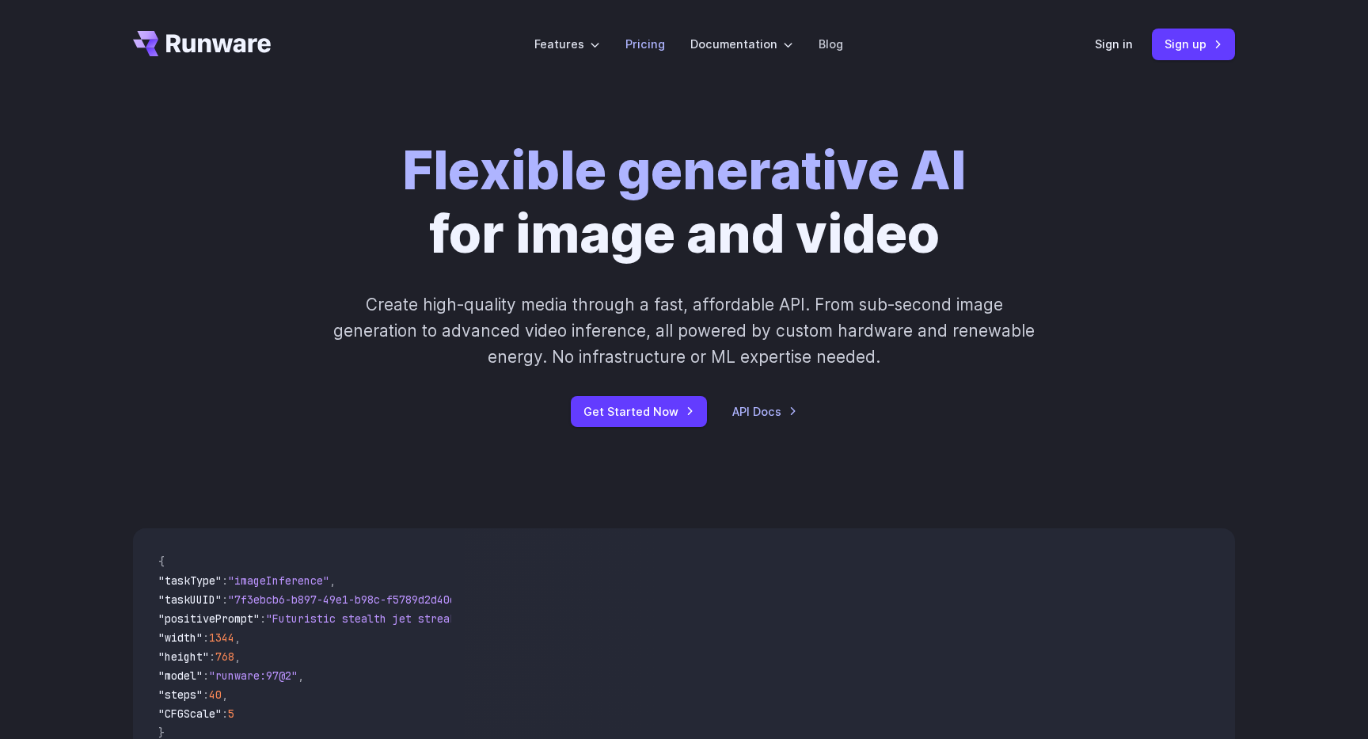
click at [640, 43] on link "Pricing" at bounding box center [645, 44] width 40 height 18
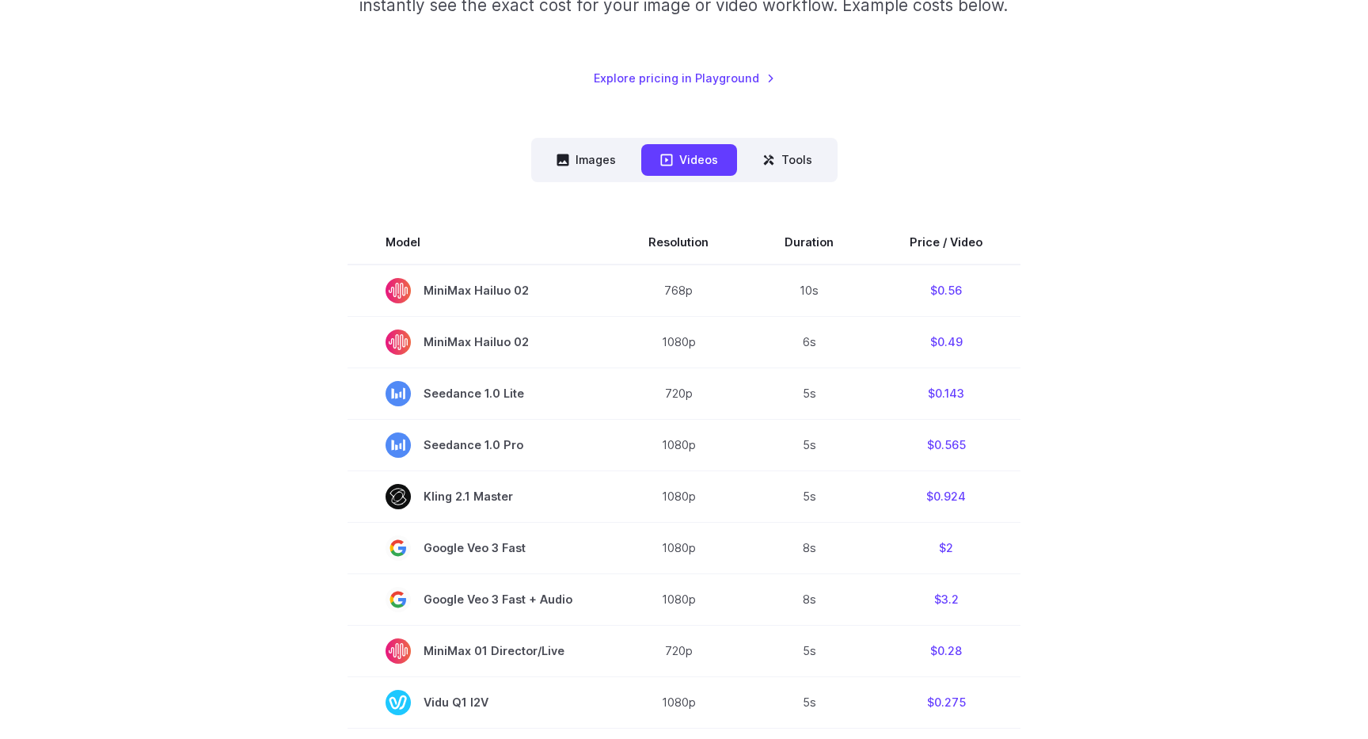
scroll to position [323, 0]
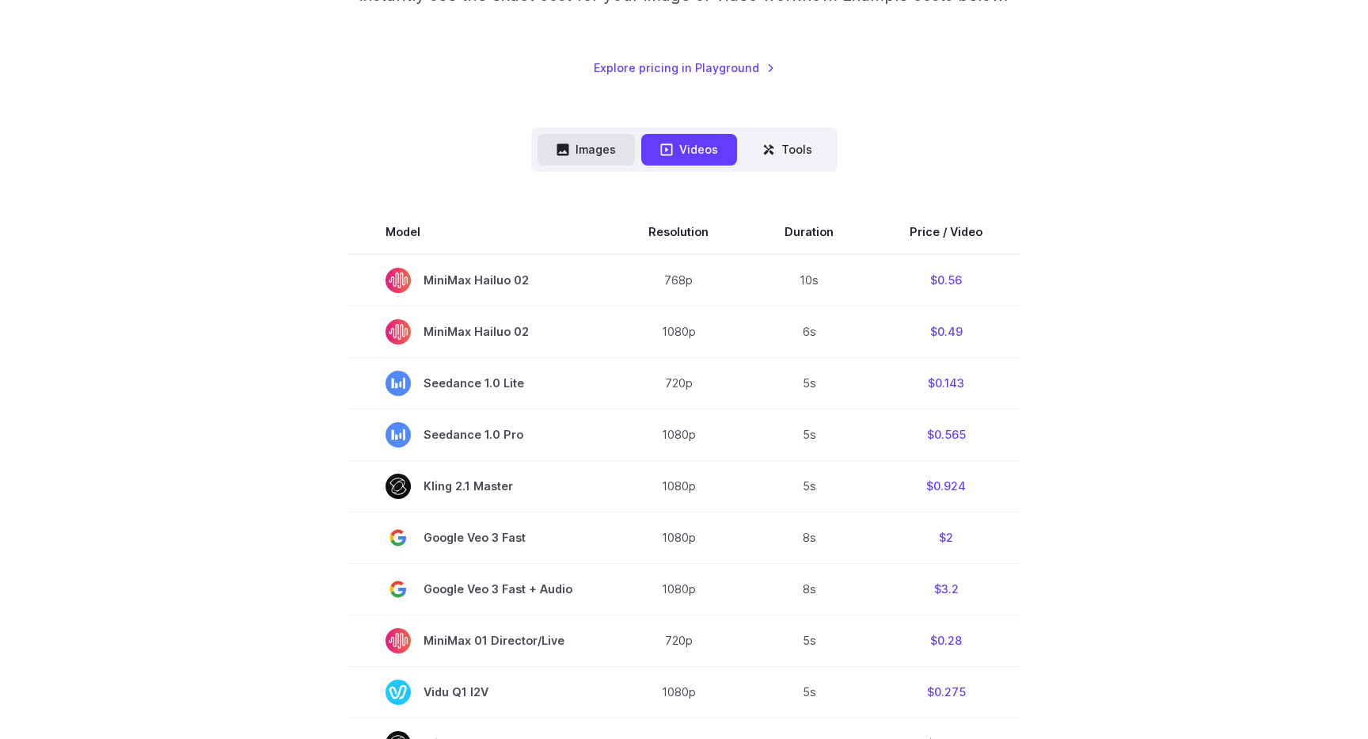
click at [575, 152] on button "Images" at bounding box center [585, 149] width 97 height 31
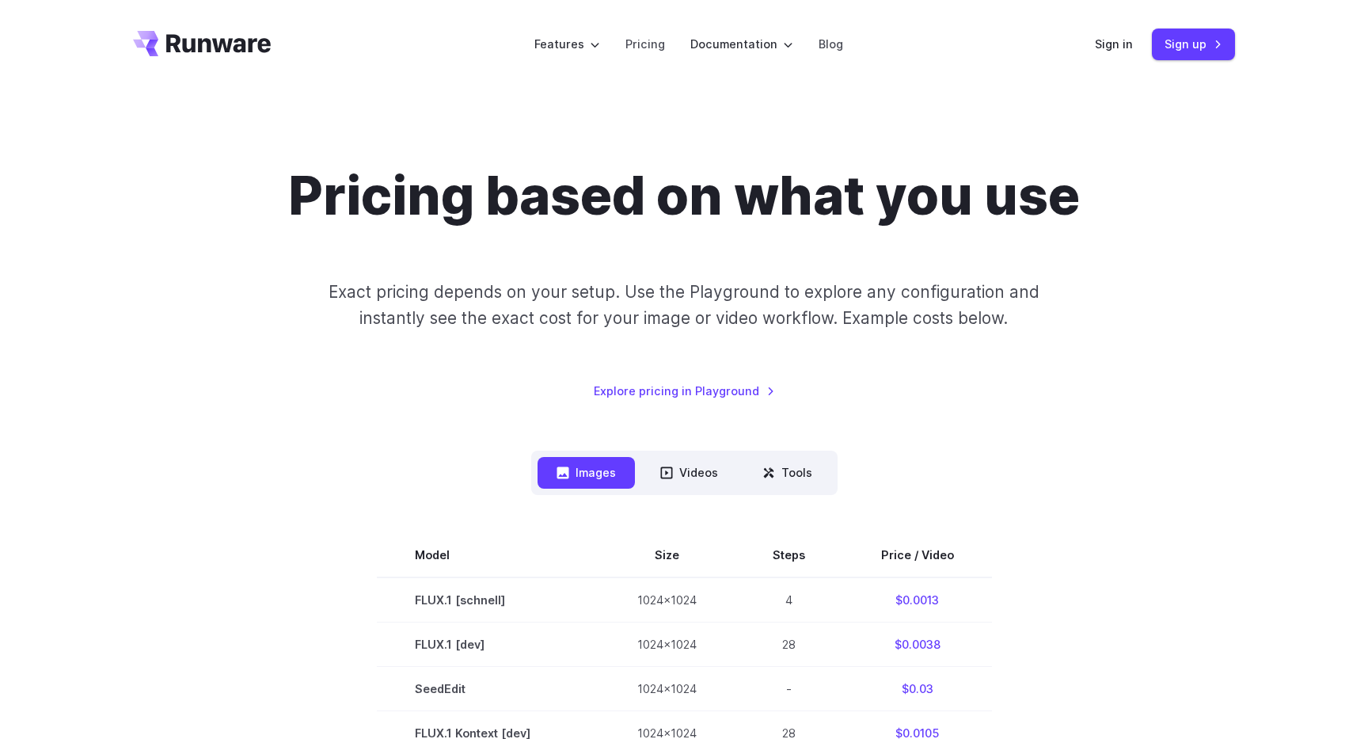
scroll to position [0, 0]
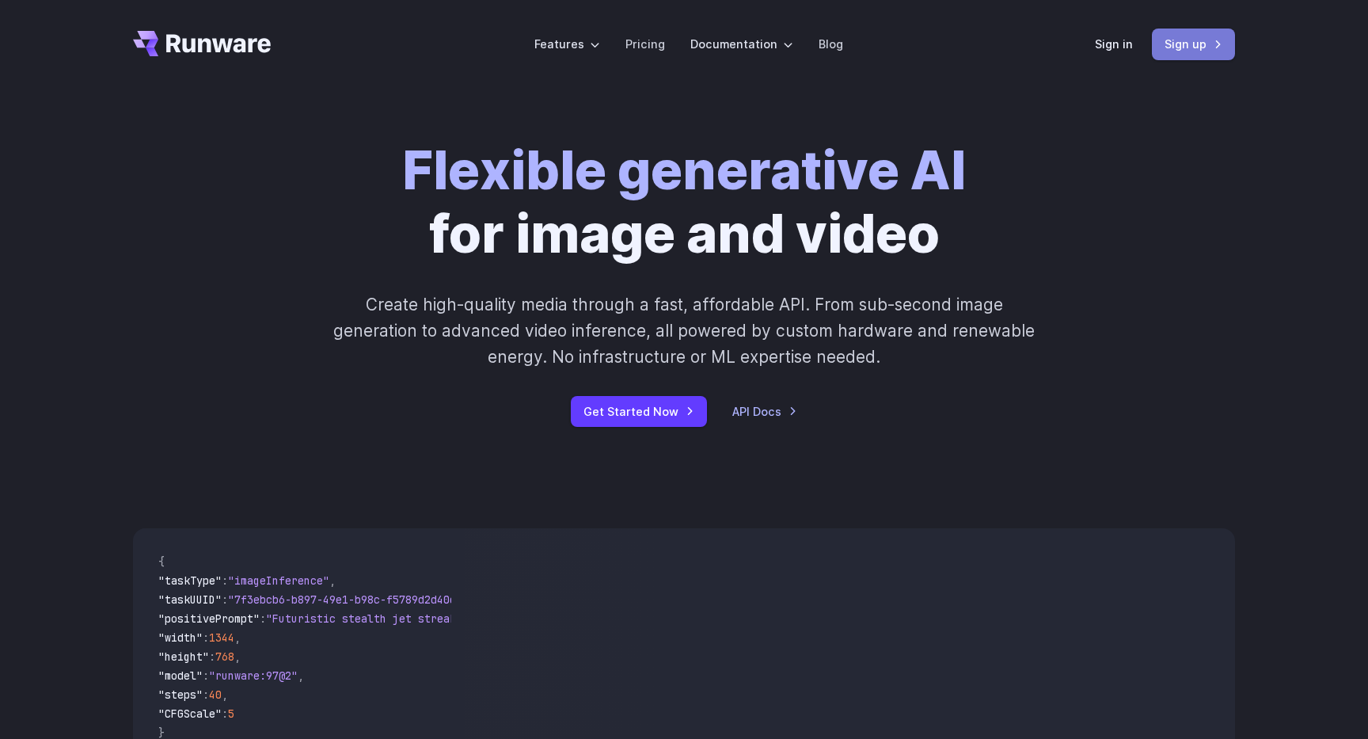
click at [1184, 58] on link "Sign up" at bounding box center [1193, 43] width 83 height 31
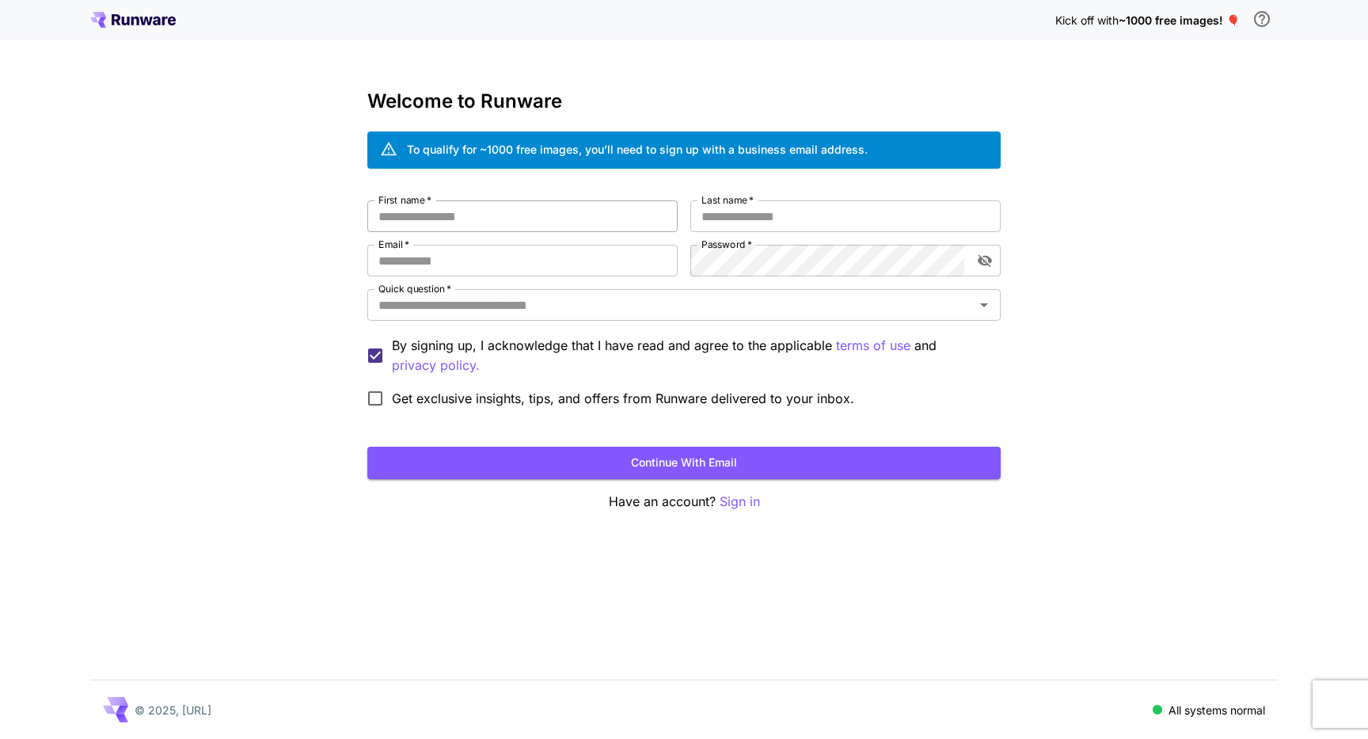
click at [545, 214] on input "First name   *" at bounding box center [522, 216] width 310 height 32
type input "*******"
type input "**********"
click at [1188, 320] on div "**********" at bounding box center [684, 369] width 1368 height 739
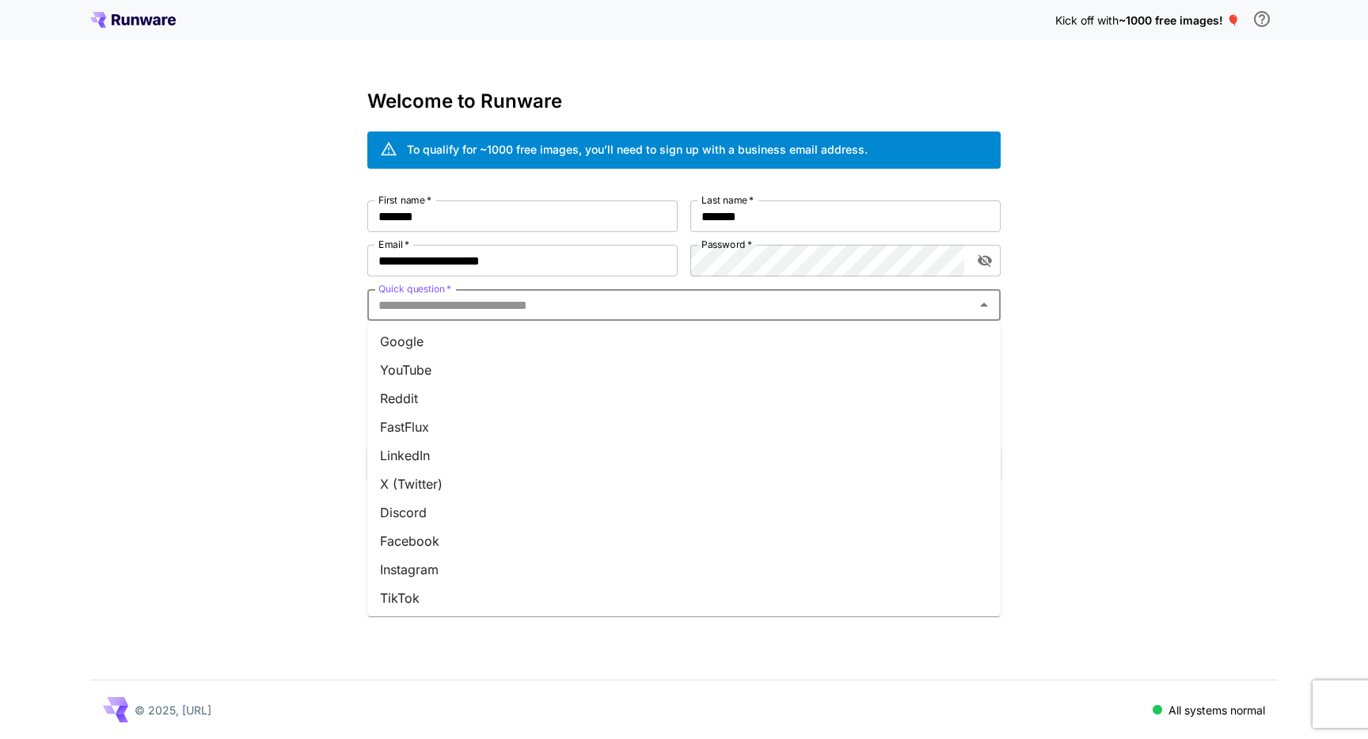
click at [589, 300] on input "Quick question   *" at bounding box center [671, 305] width 598 height 22
click at [438, 345] on li "Google" at bounding box center [683, 341] width 633 height 28
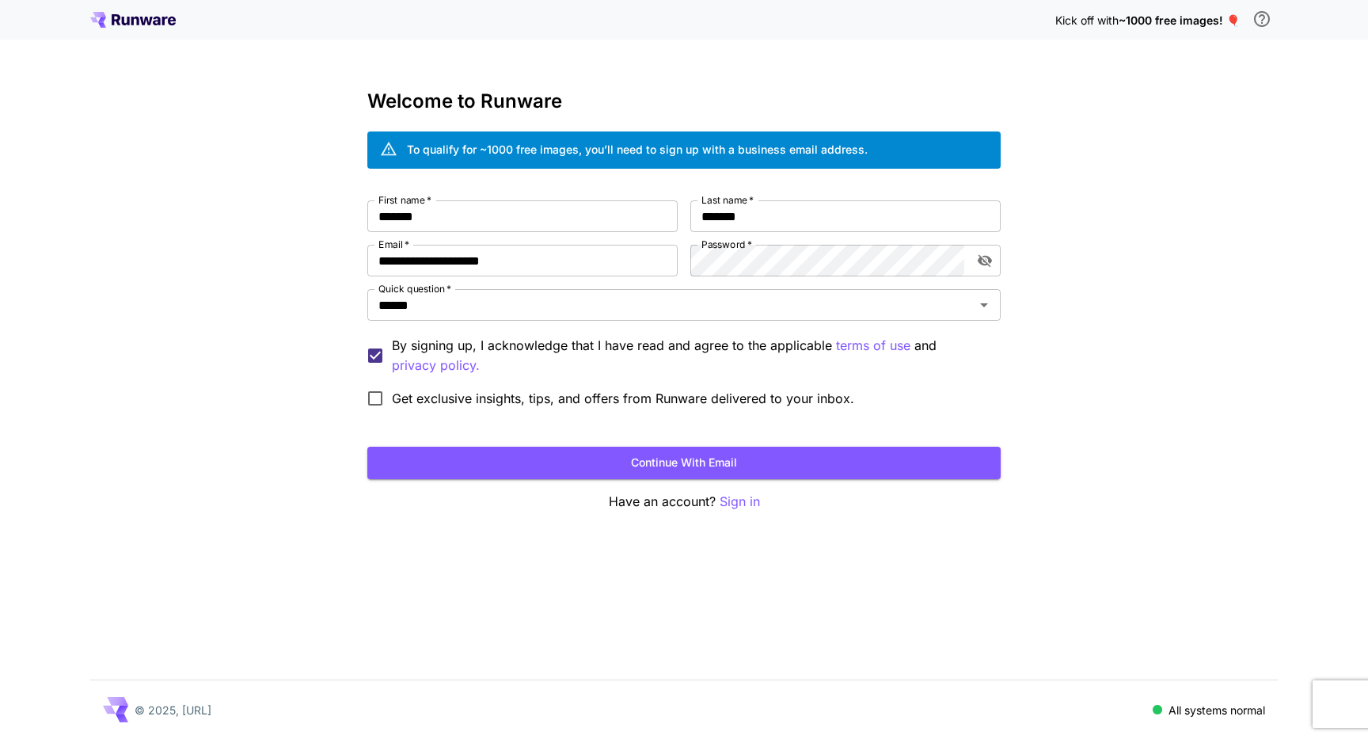
click at [1092, 26] on span "Kick off with" at bounding box center [1086, 19] width 63 height 13
click at [1234, 18] on span "~1000 free images! 🎈" at bounding box center [1178, 19] width 121 height 13
click at [1264, 213] on div "**********" at bounding box center [684, 369] width 1368 height 739
click at [580, 140] on div "To qualify for ~1000 free images, you’ll need to sign up with a business email …" at bounding box center [637, 150] width 461 height 28
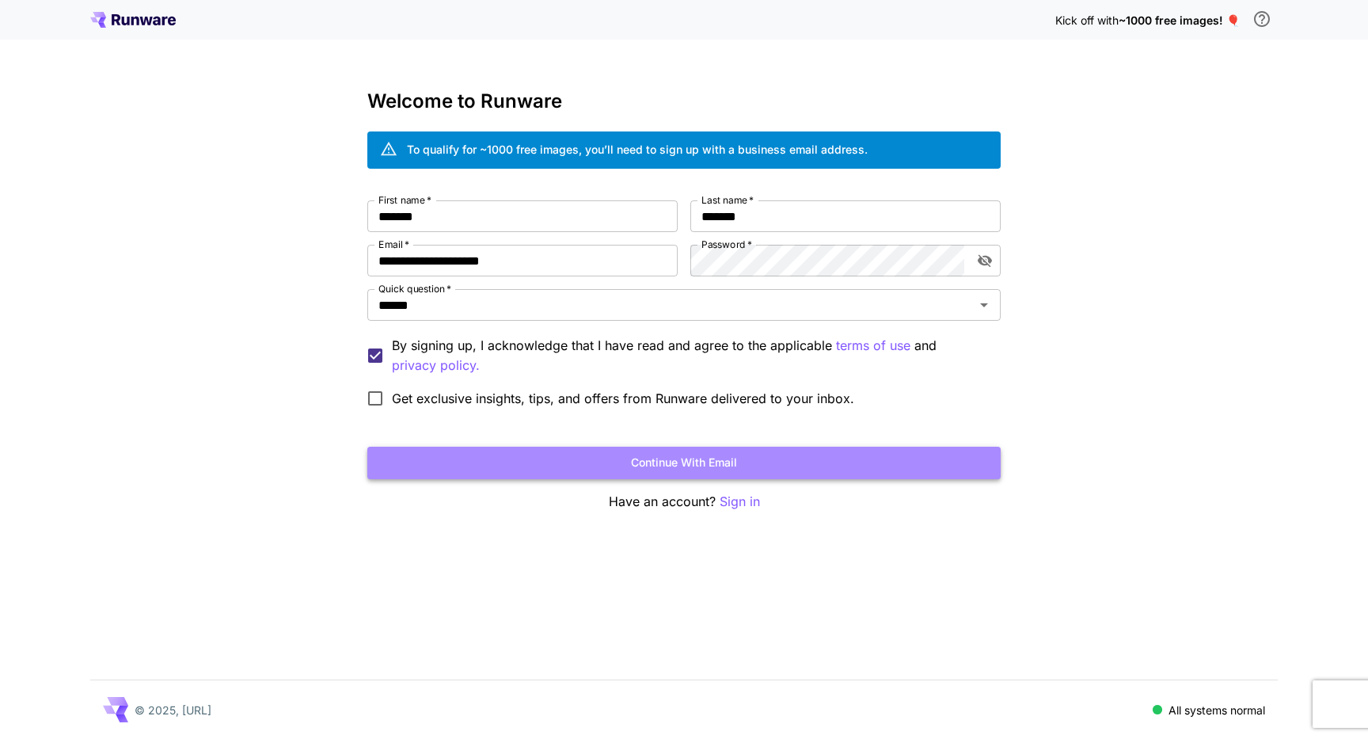
click at [667, 464] on button "Continue with email" at bounding box center [683, 462] width 633 height 32
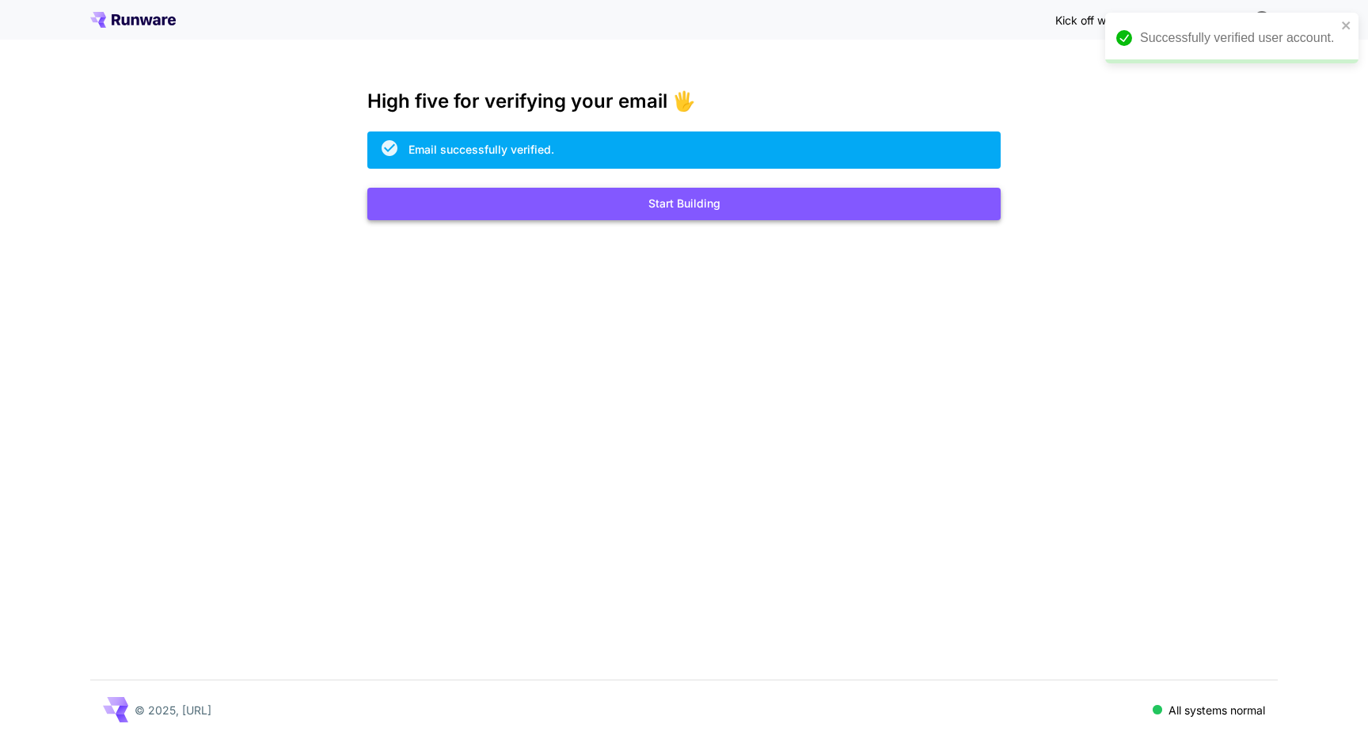
click at [694, 202] on button "Start Building" at bounding box center [683, 204] width 633 height 32
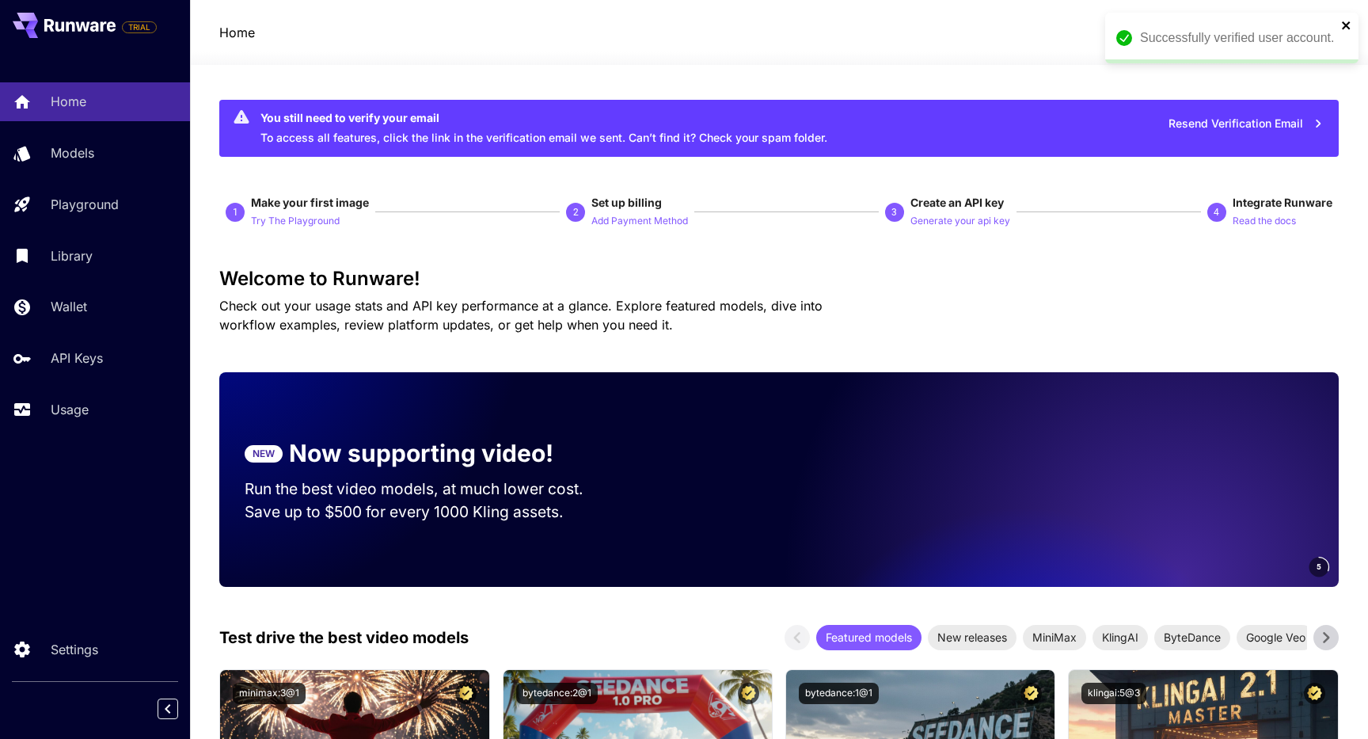
click at [1347, 25] on icon "close" at bounding box center [1346, 25] width 8 height 8
click at [1226, 34] on span "credits left" at bounding box center [1233, 32] width 55 height 13
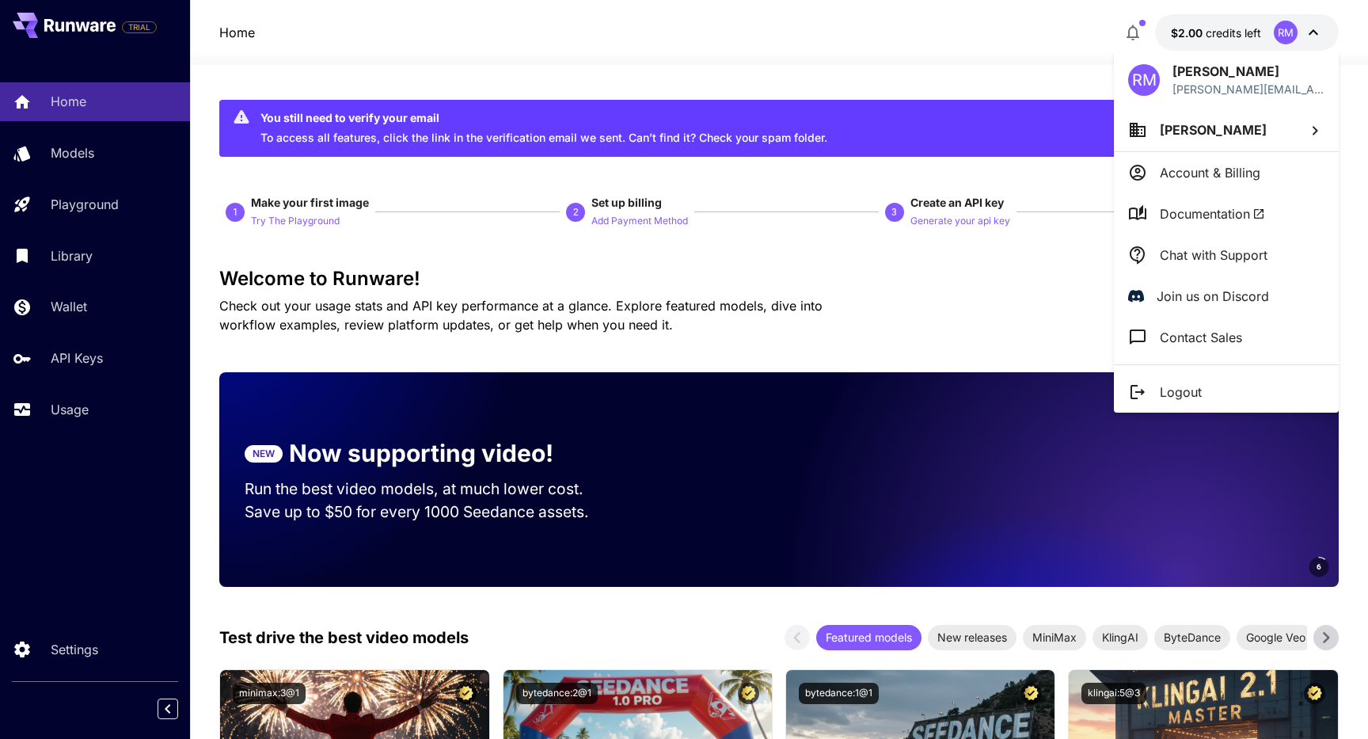
click at [1312, 139] on icon at bounding box center [1314, 130] width 19 height 19
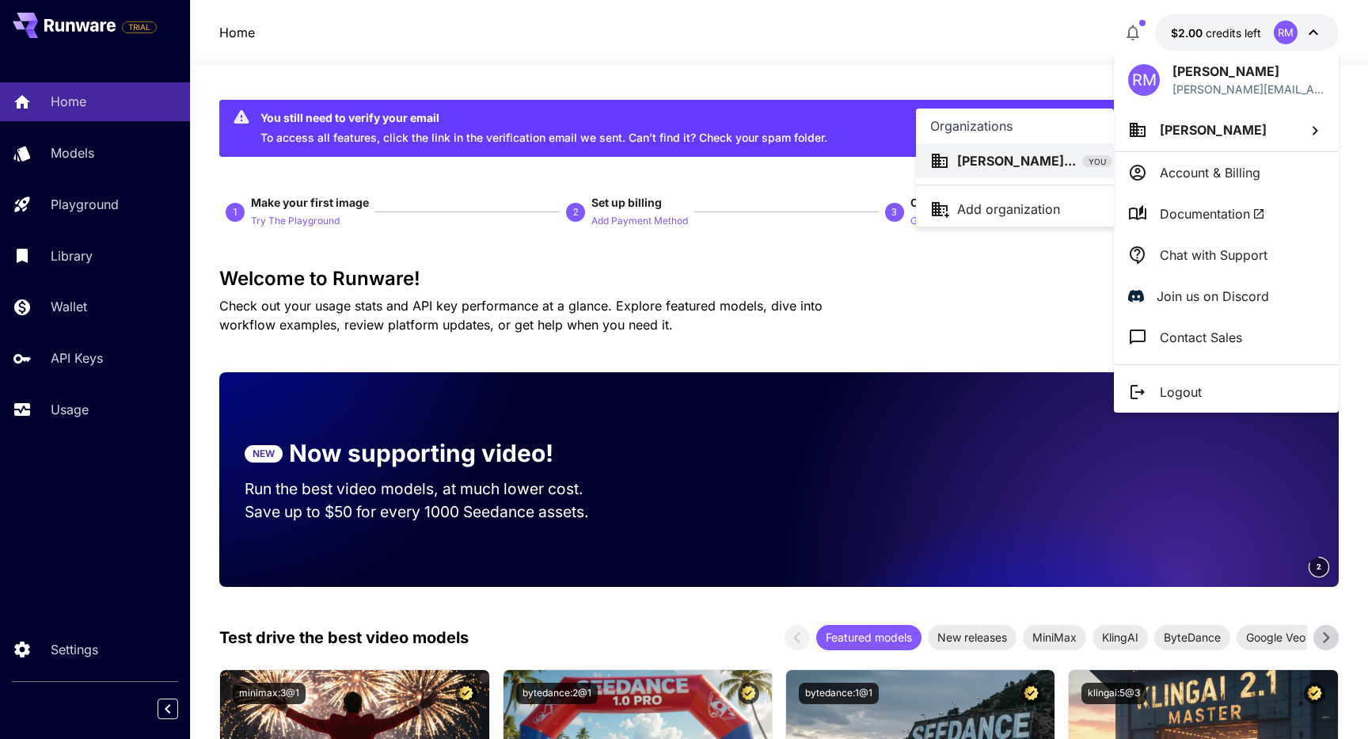
click at [1180, 175] on div at bounding box center [684, 369] width 1368 height 739
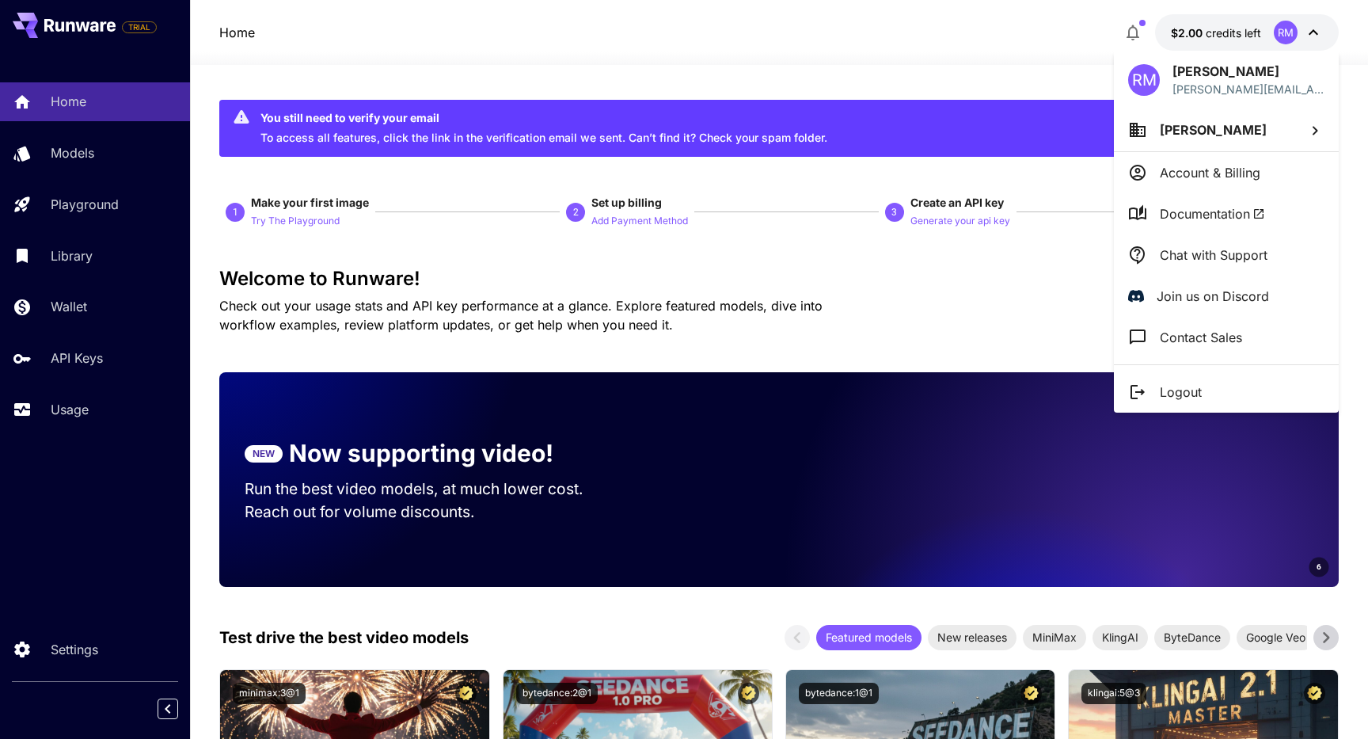
click at [955, 316] on div at bounding box center [684, 369] width 1368 height 739
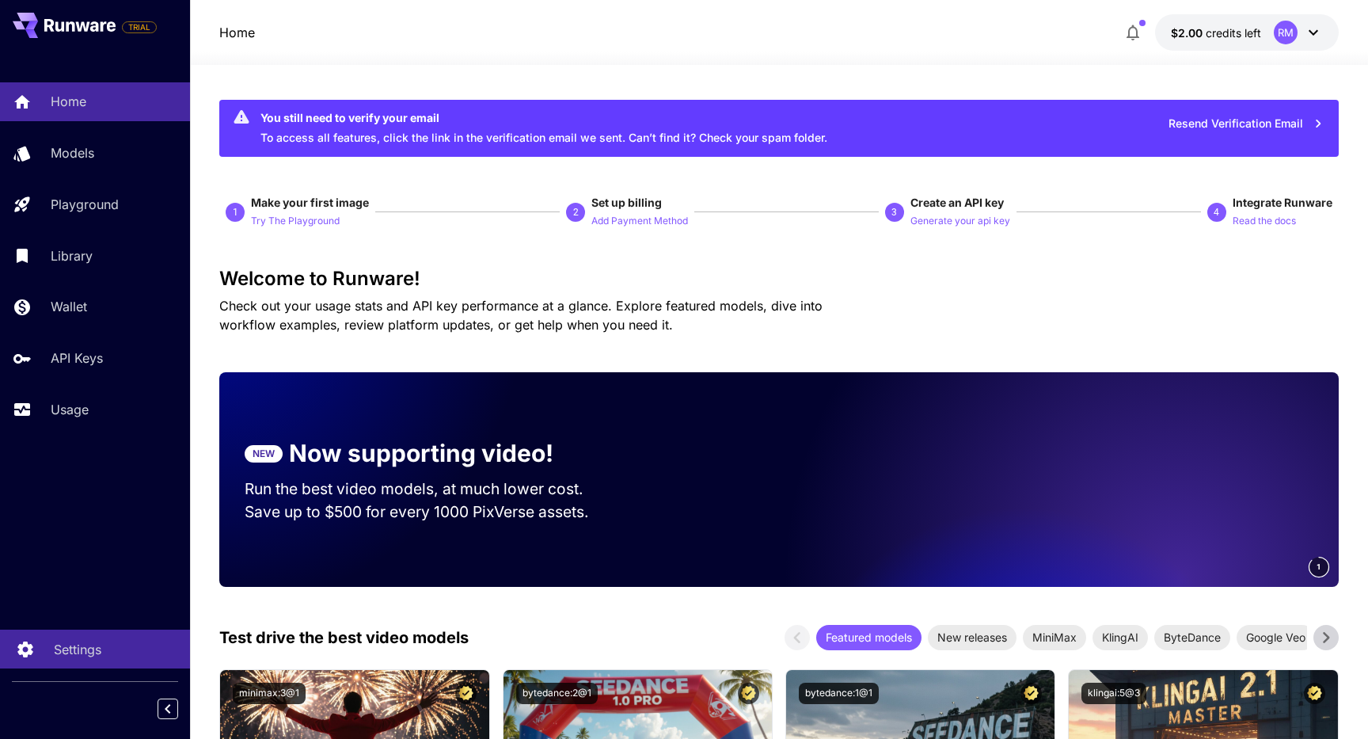
click at [93, 652] on p "Settings" at bounding box center [77, 649] width 47 height 19
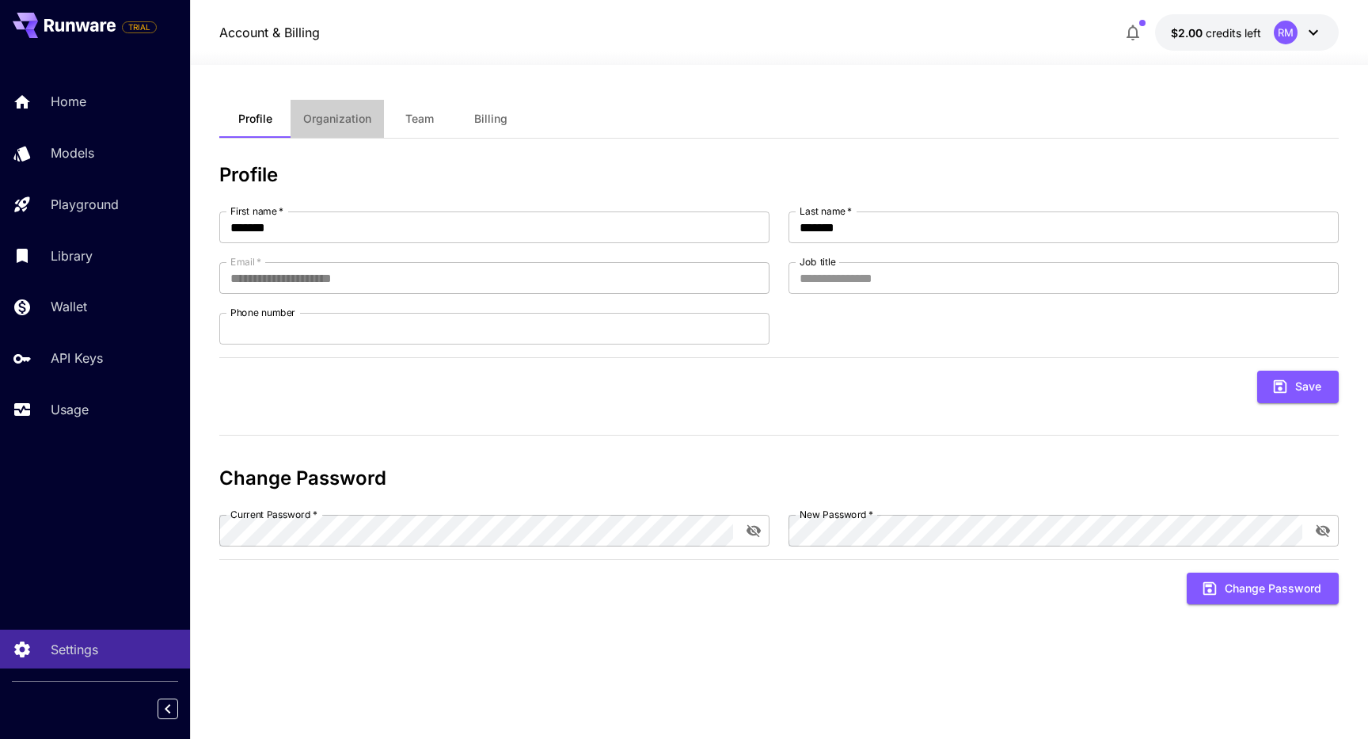
click at [317, 112] on span "Organization" at bounding box center [337, 119] width 68 height 14
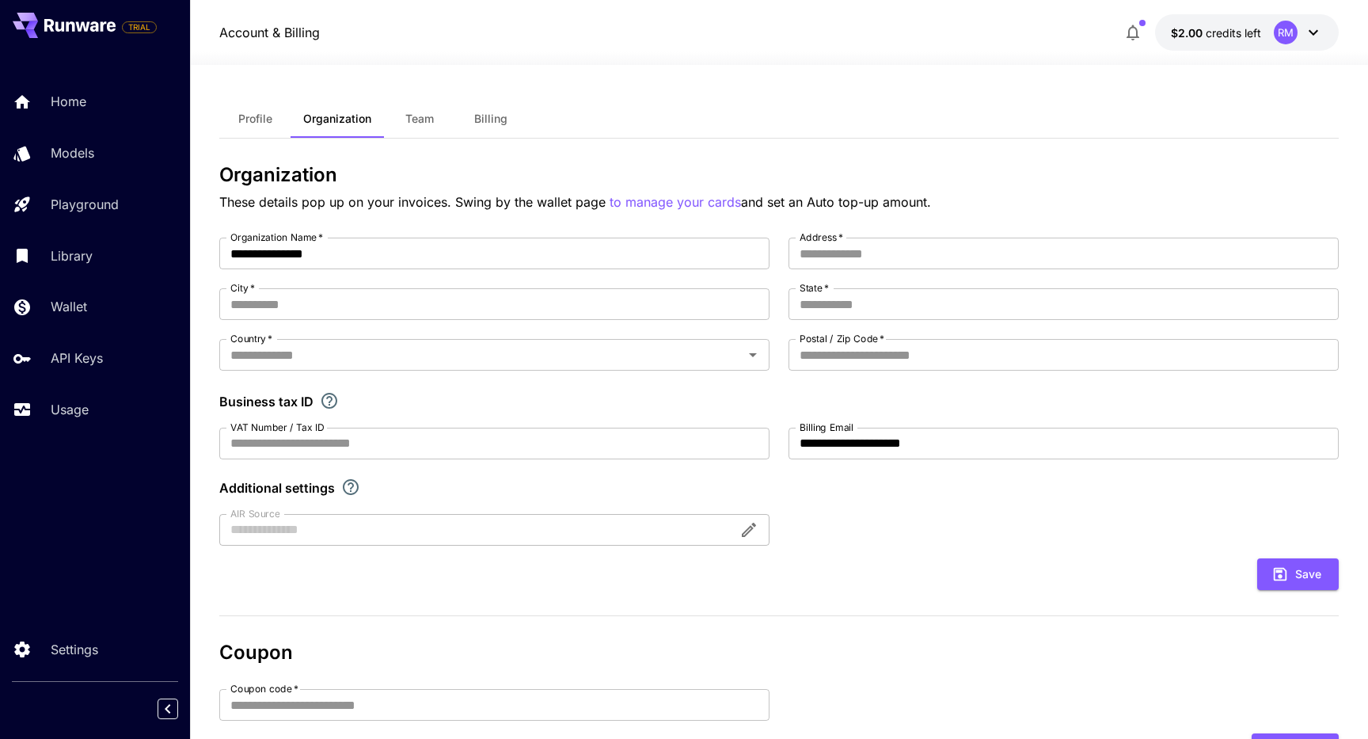
click at [504, 119] on span "Billing" at bounding box center [490, 119] width 33 height 14
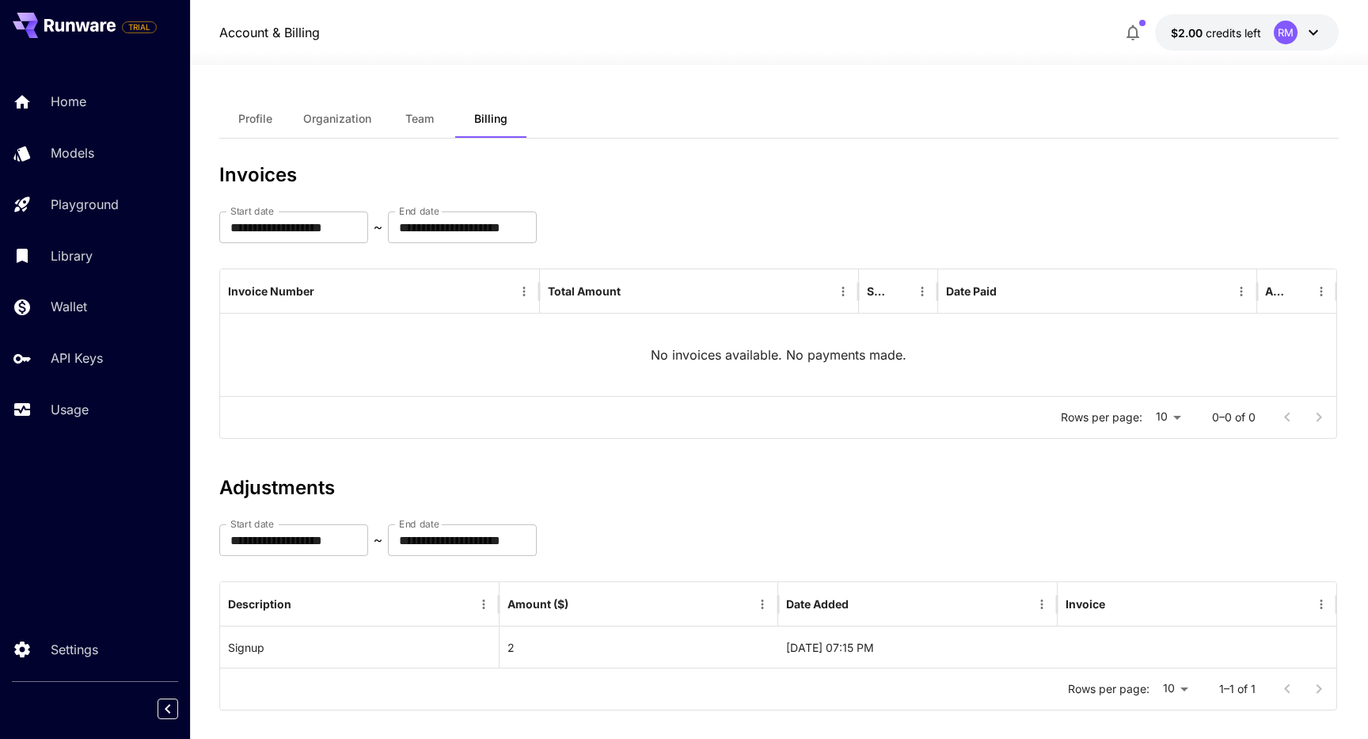
click at [1268, 28] on button "$2.00 credits left RM" at bounding box center [1247, 32] width 184 height 36
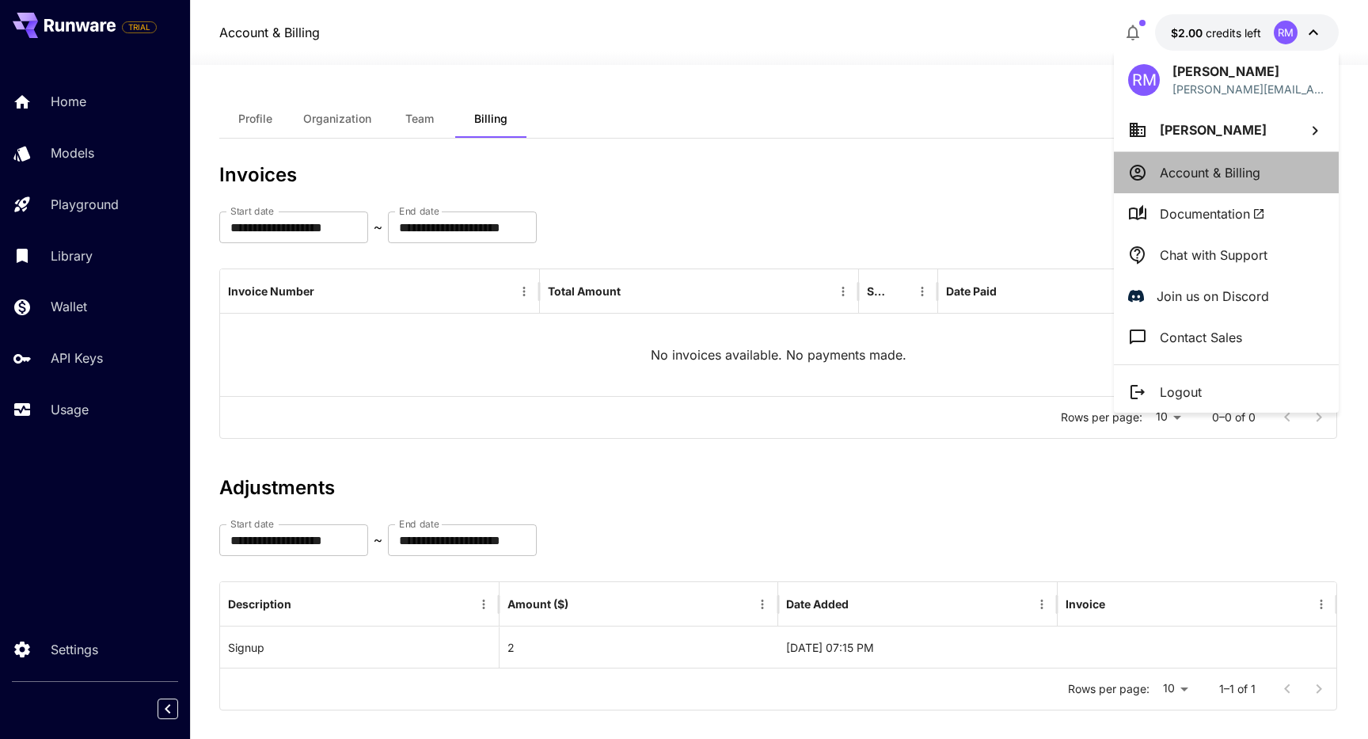
click at [1183, 182] on li "Account & Billing" at bounding box center [1226, 172] width 225 height 41
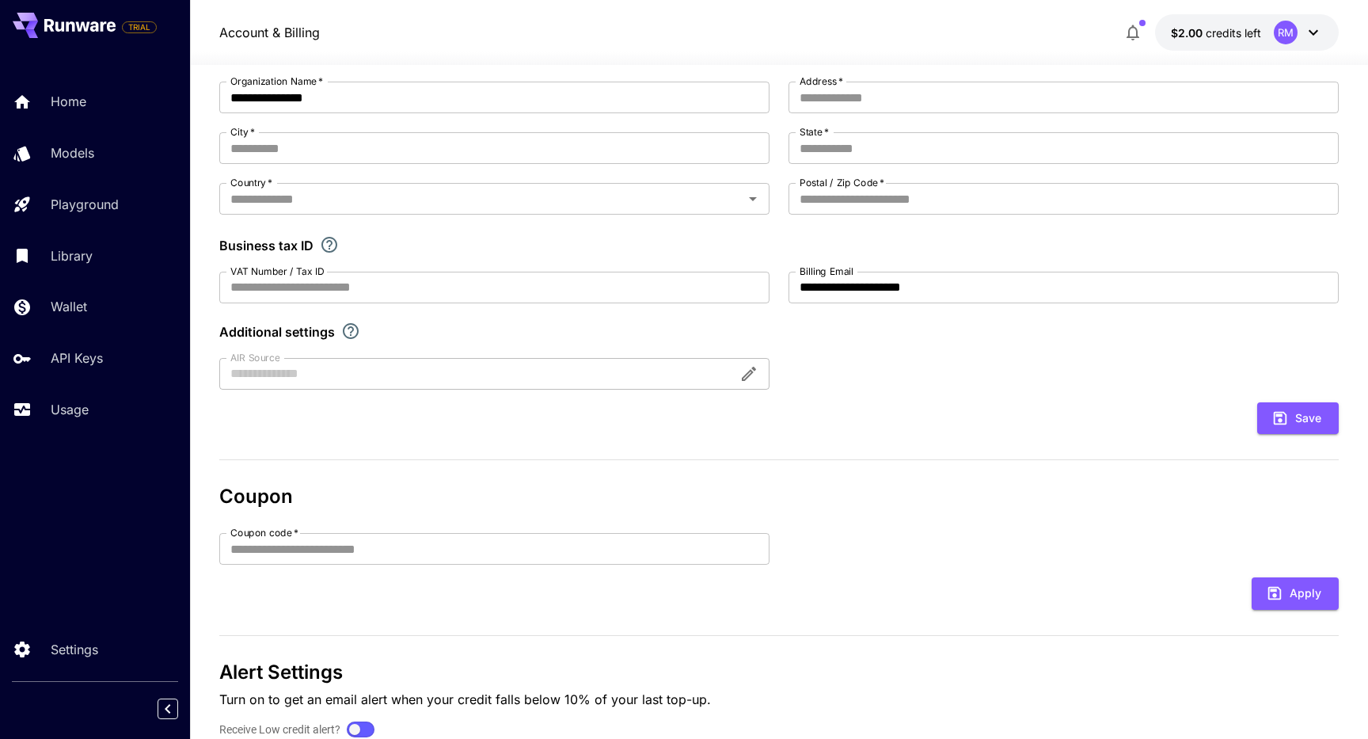
scroll to position [165, 0]
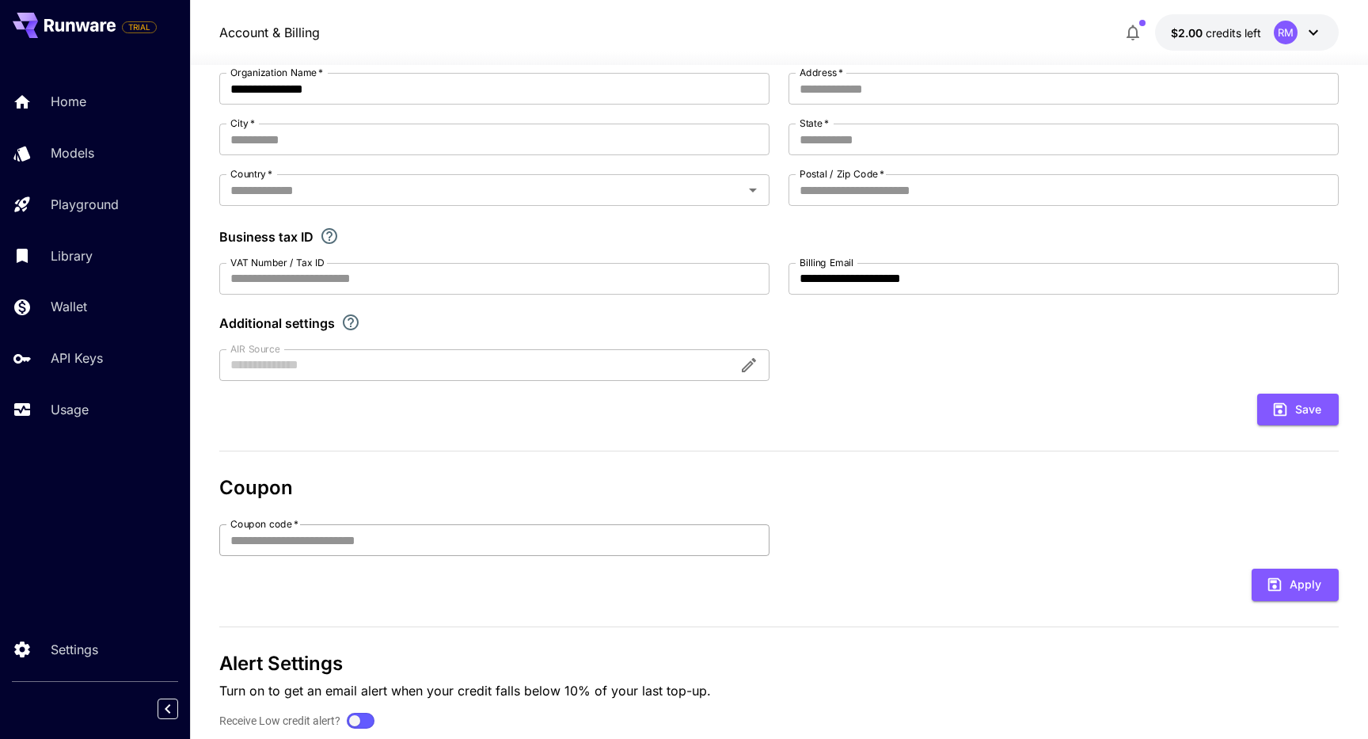
click at [566, 529] on input "Coupon code   *" at bounding box center [494, 540] width 550 height 32
paste input "**********"
type input "**********"
click at [1282, 583] on icon "submit" at bounding box center [1274, 583] width 17 height 17
click at [1347, 24] on icon "close" at bounding box center [1346, 25] width 8 height 8
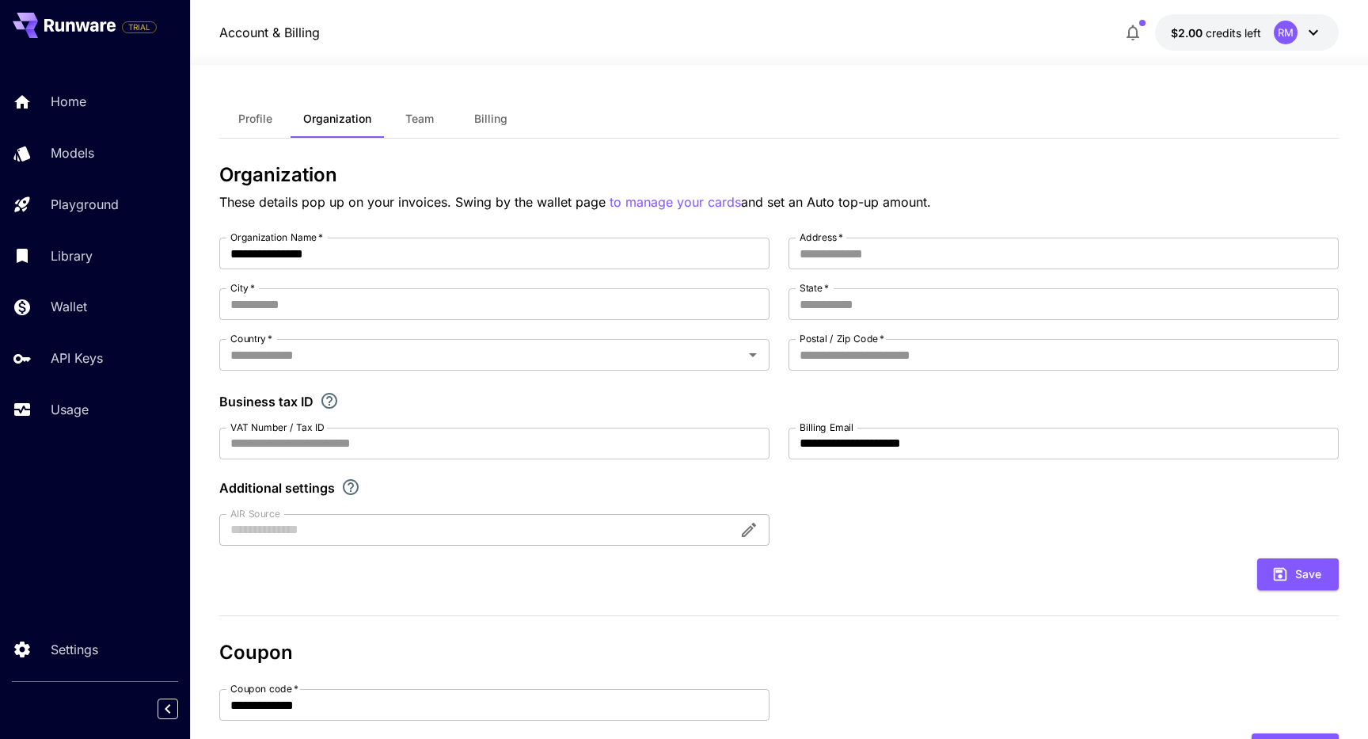
scroll to position [0, 0]
click at [59, 349] on p "API Keys" at bounding box center [80, 357] width 52 height 19
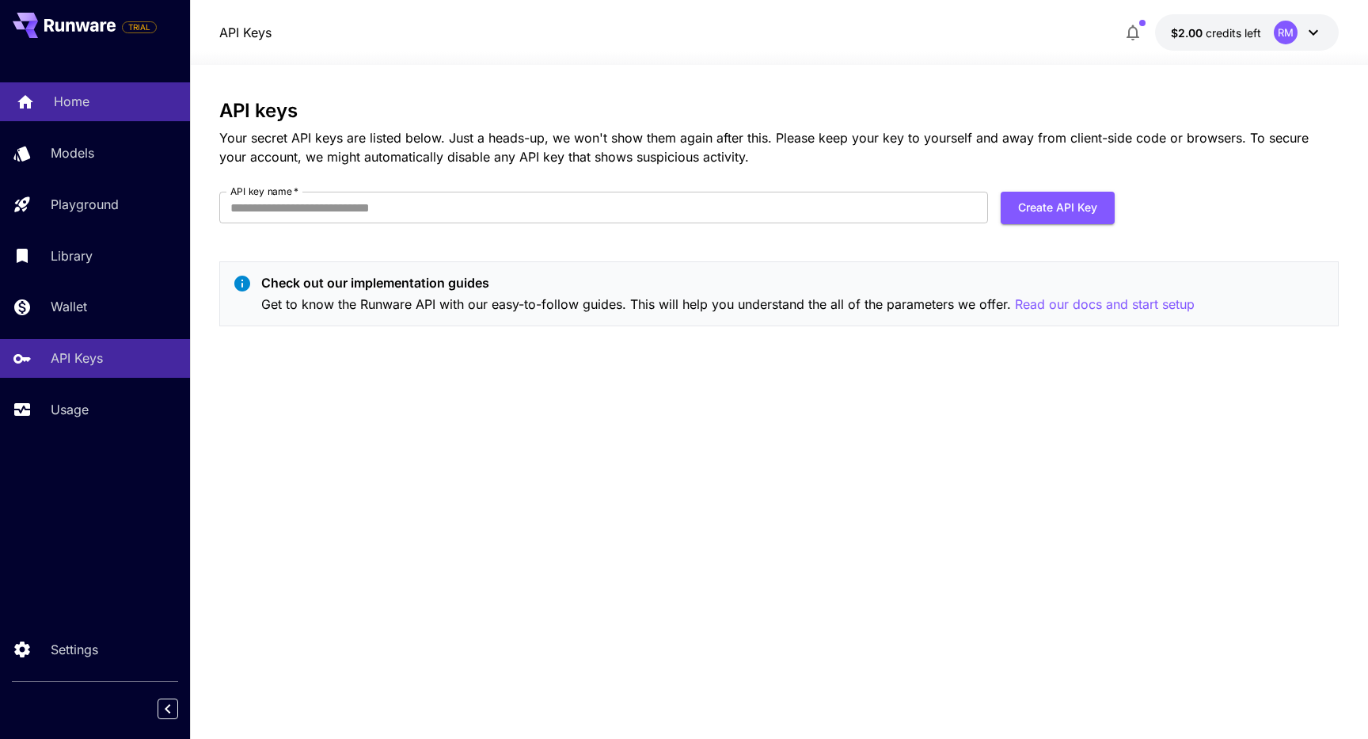
click at [82, 114] on link "Home" at bounding box center [95, 101] width 190 height 39
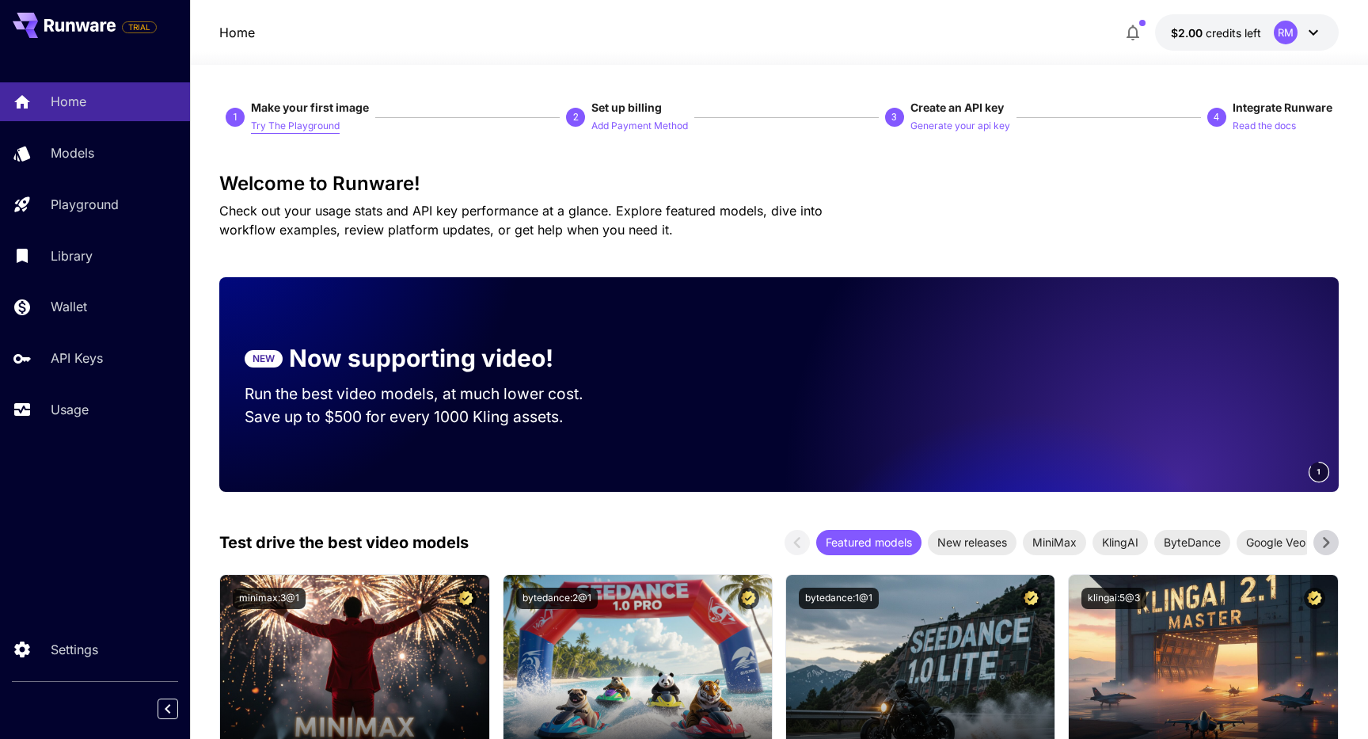
click at [315, 130] on p "Try The Playground" at bounding box center [295, 126] width 89 height 15
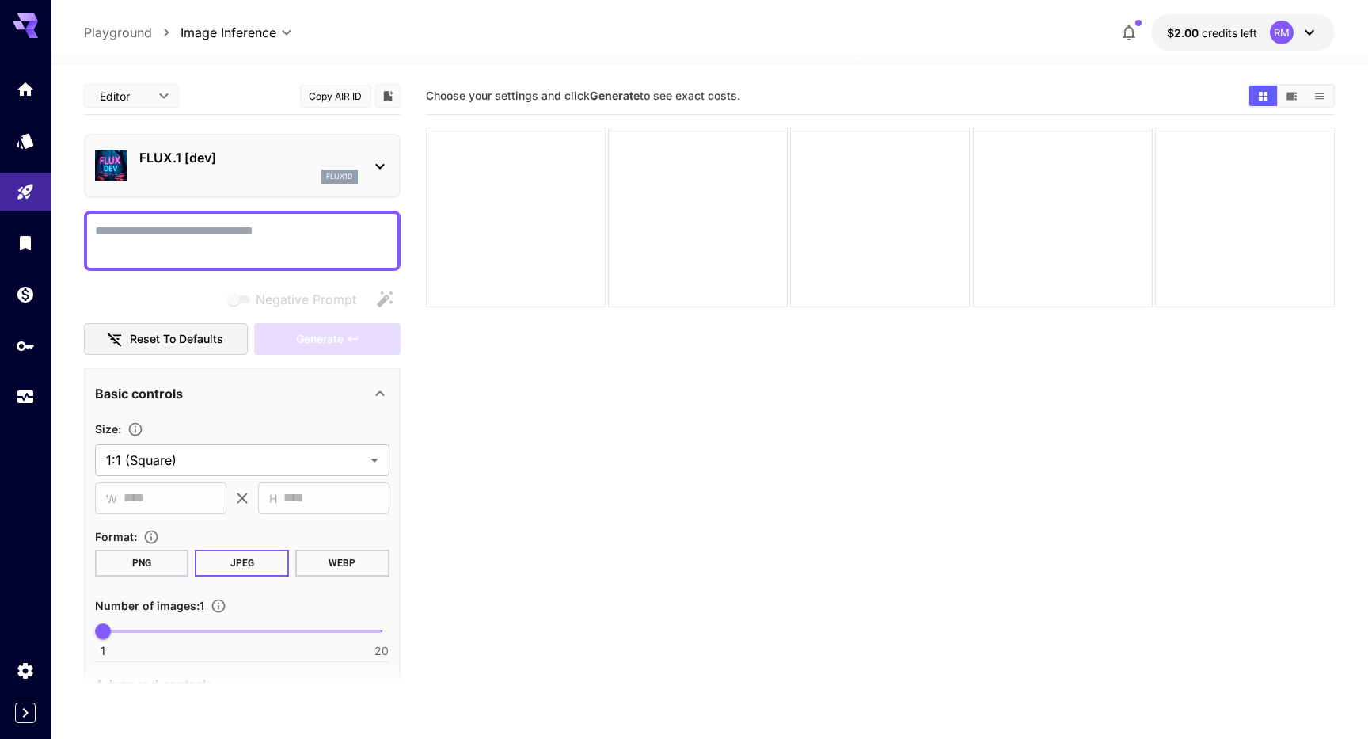
click at [383, 154] on div "FLUX.1 [dev] flux1d" at bounding box center [242, 166] width 294 height 48
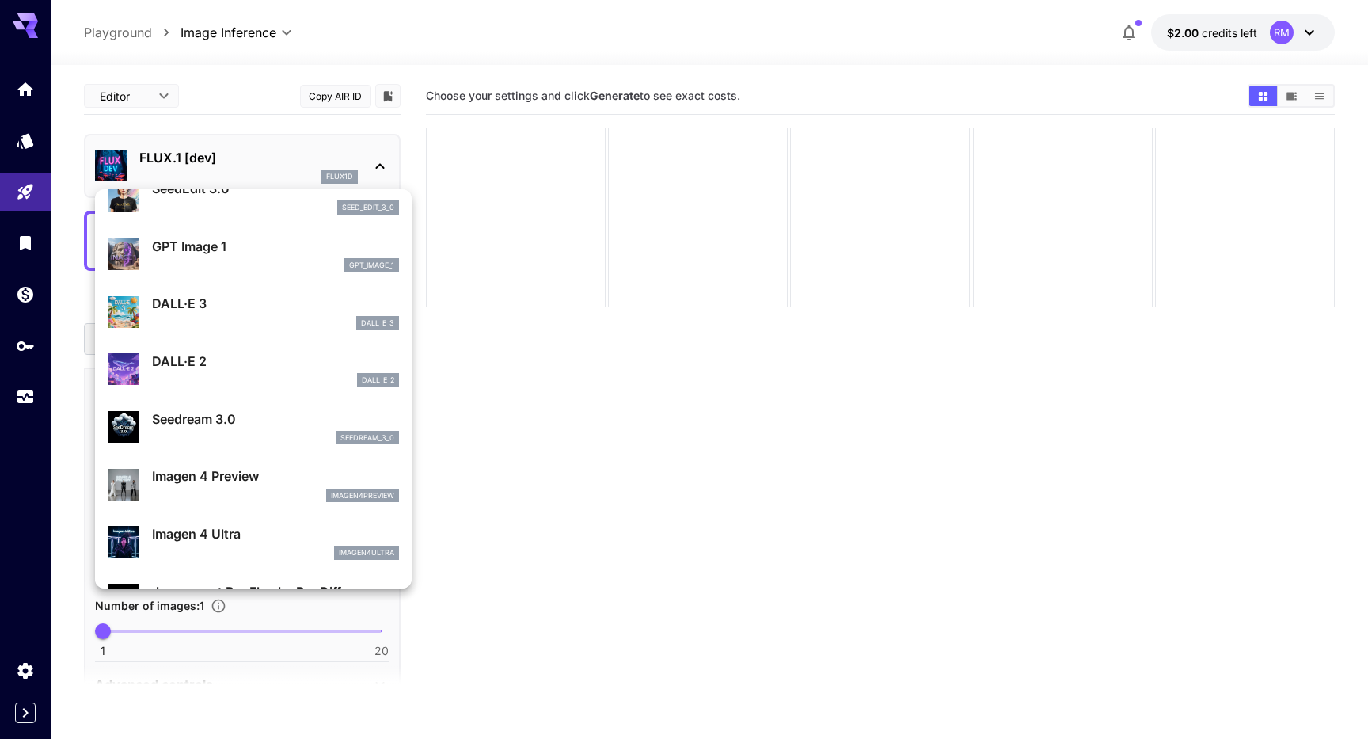
scroll to position [260, 0]
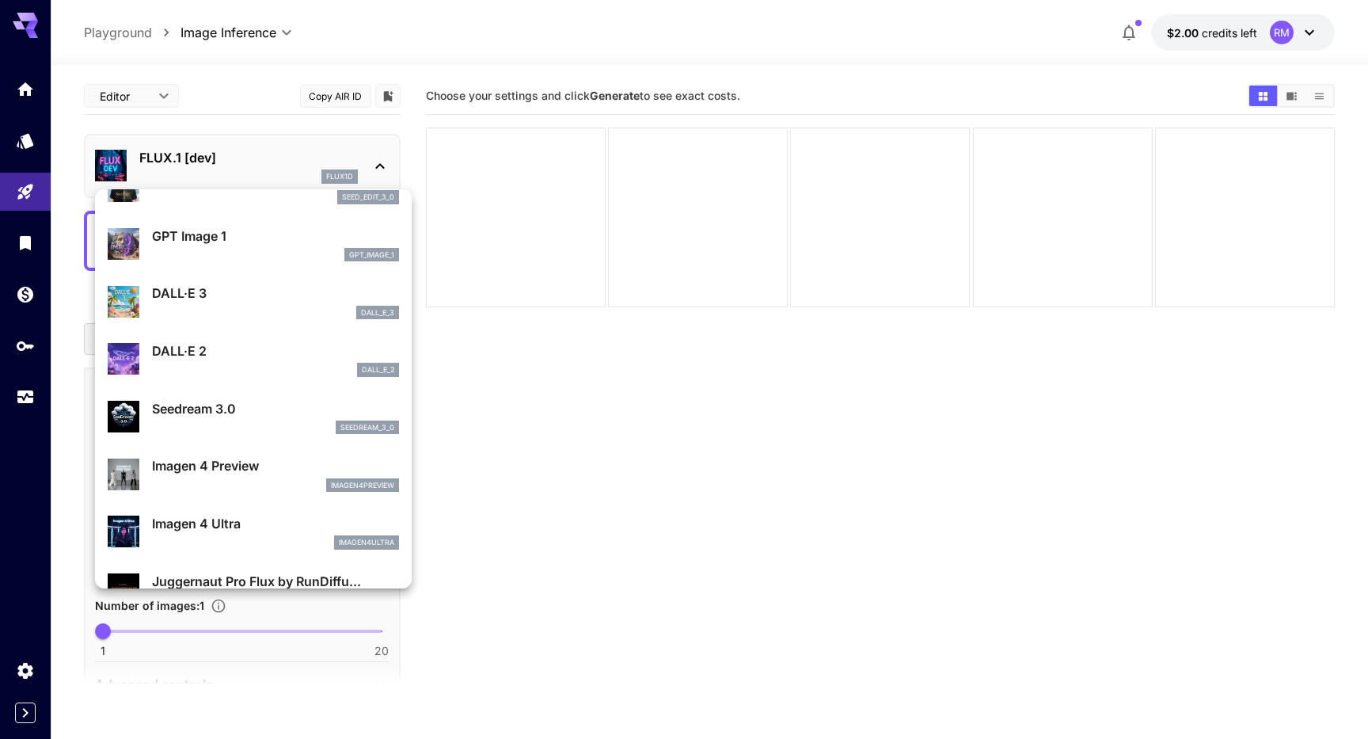
click at [580, 480] on div at bounding box center [684, 369] width 1368 height 739
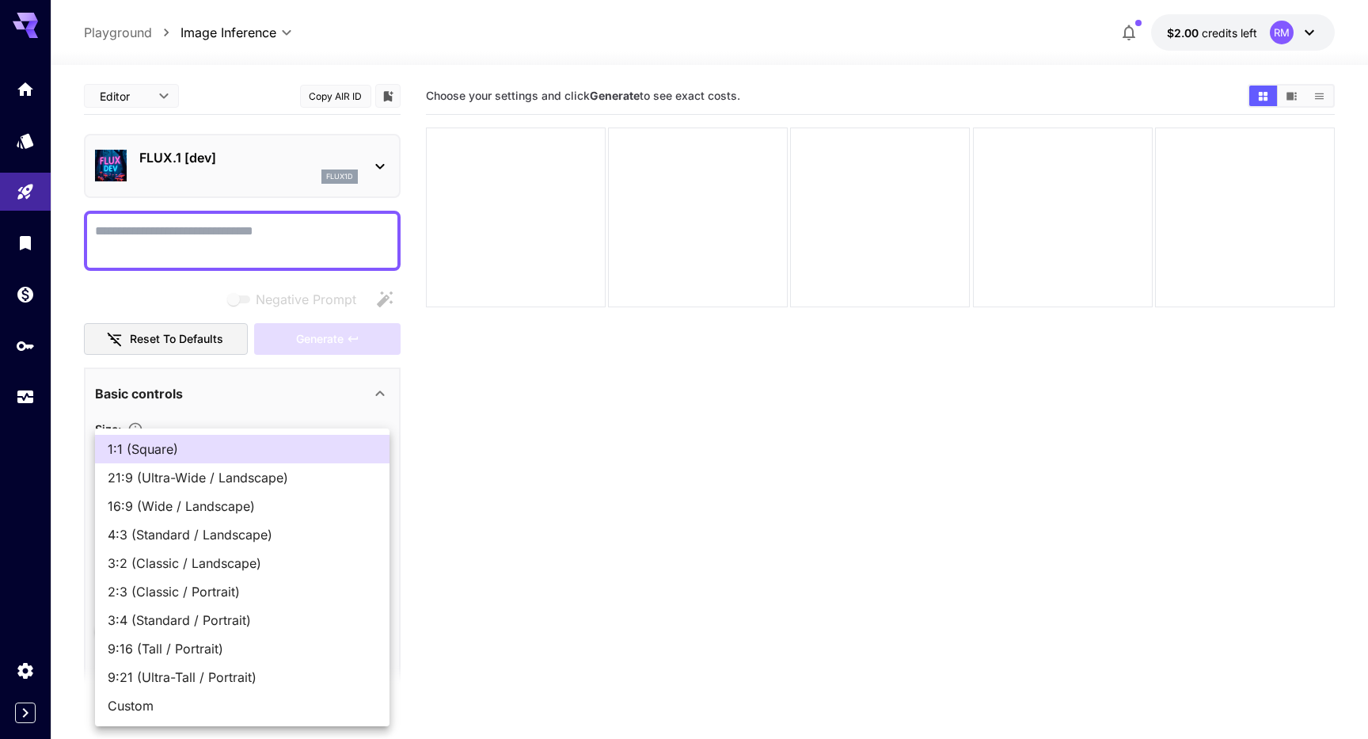
click at [374, 457] on body "**********" at bounding box center [684, 432] width 1368 height 864
click at [253, 705] on span "Custom" at bounding box center [242, 705] width 269 height 19
type input "******"
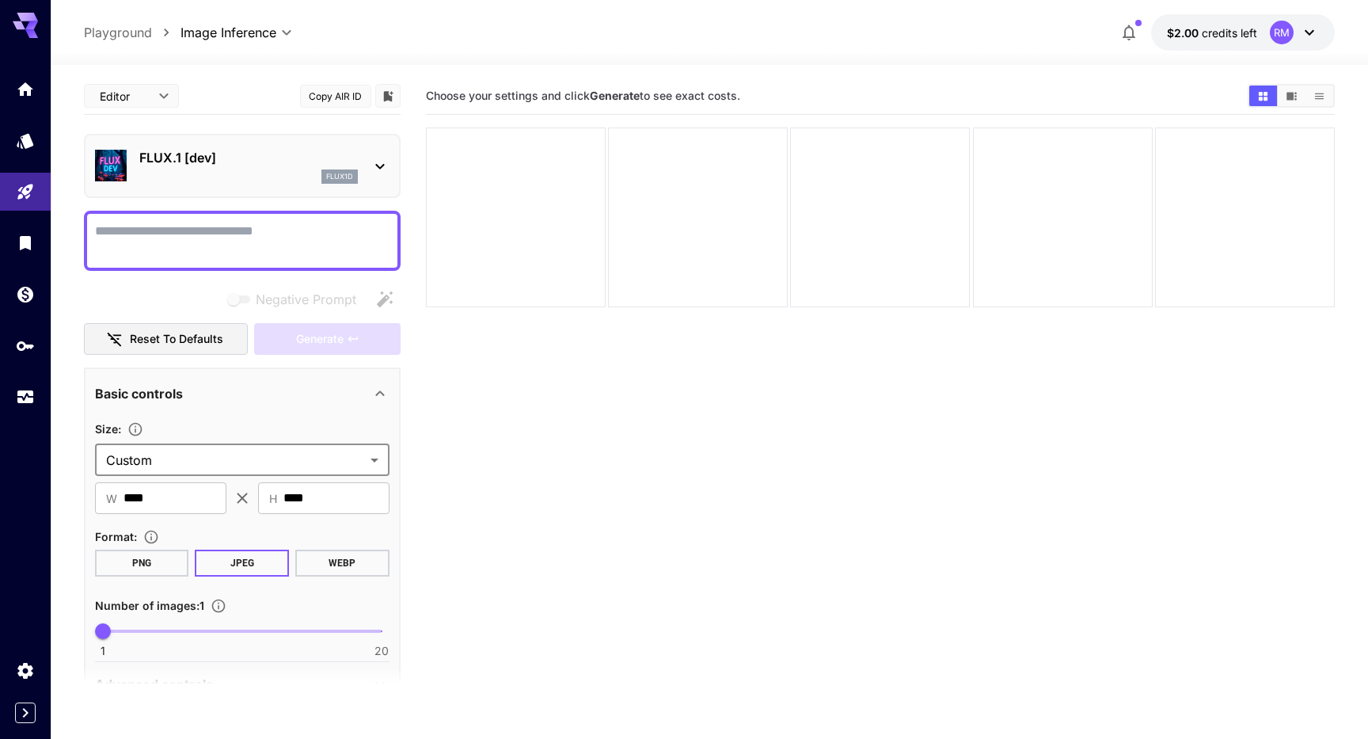
click at [148, 554] on button "PNG" at bounding box center [142, 562] width 94 height 27
click at [169, 492] on input "****" at bounding box center [174, 498] width 103 height 32
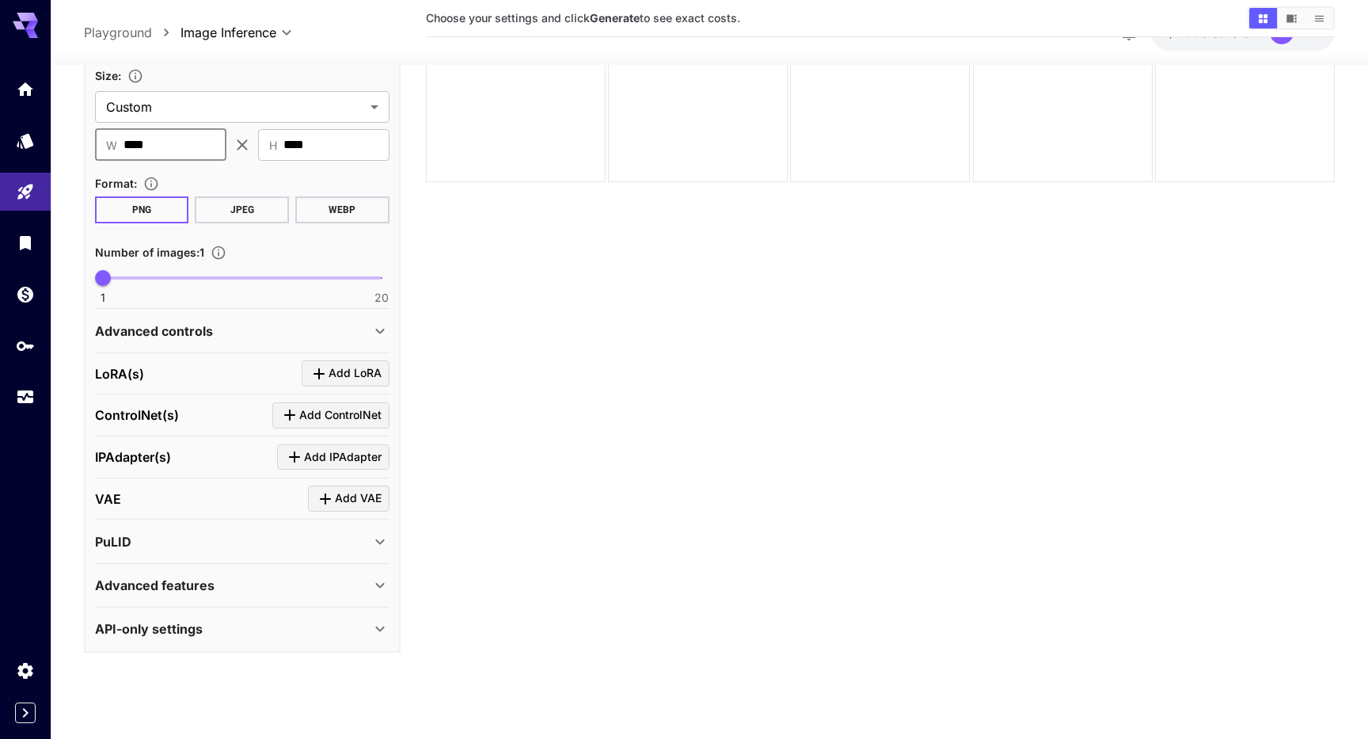
scroll to position [337, 0]
click at [358, 416] on span "Add ControlNet" at bounding box center [340, 417] width 82 height 20
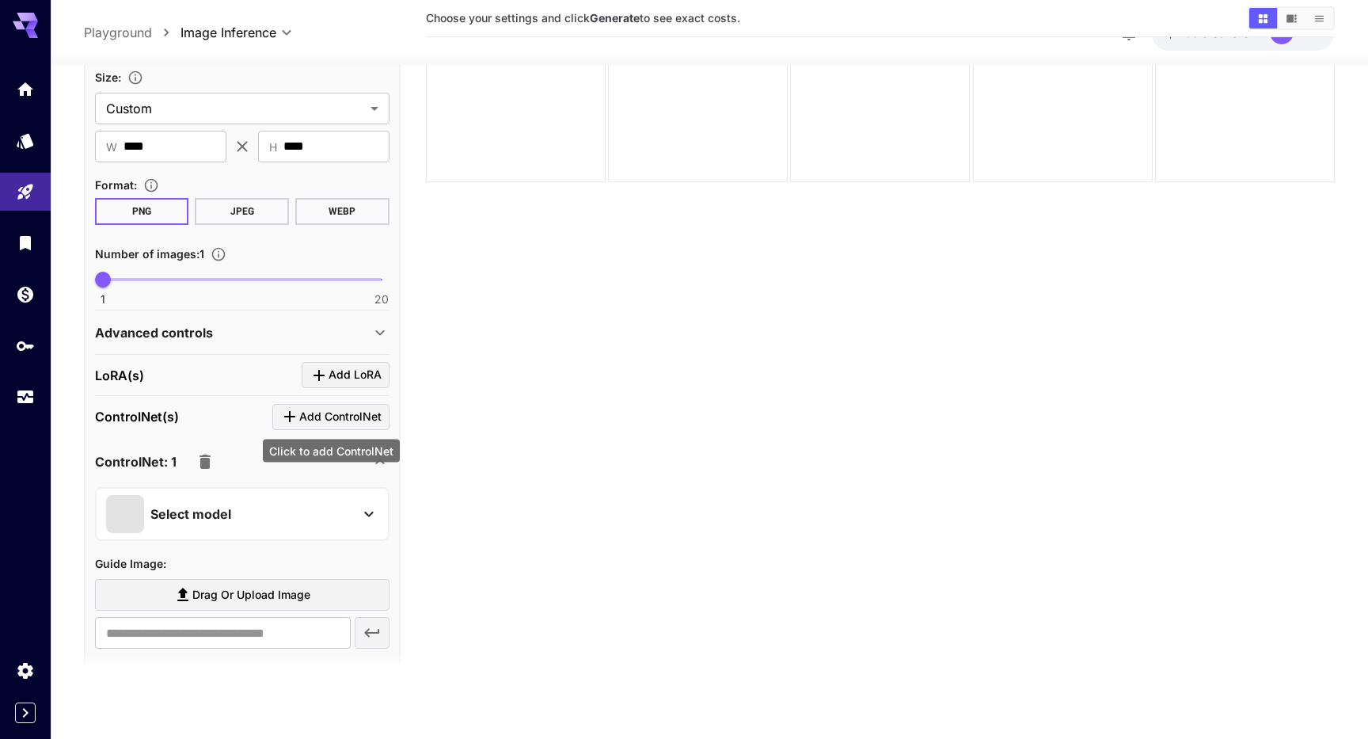
click at [358, 416] on span "Add ControlNet" at bounding box center [340, 417] width 82 height 20
click at [203, 454] on icon "button" at bounding box center [204, 461] width 11 height 14
click at [374, 458] on icon at bounding box center [379, 460] width 19 height 19
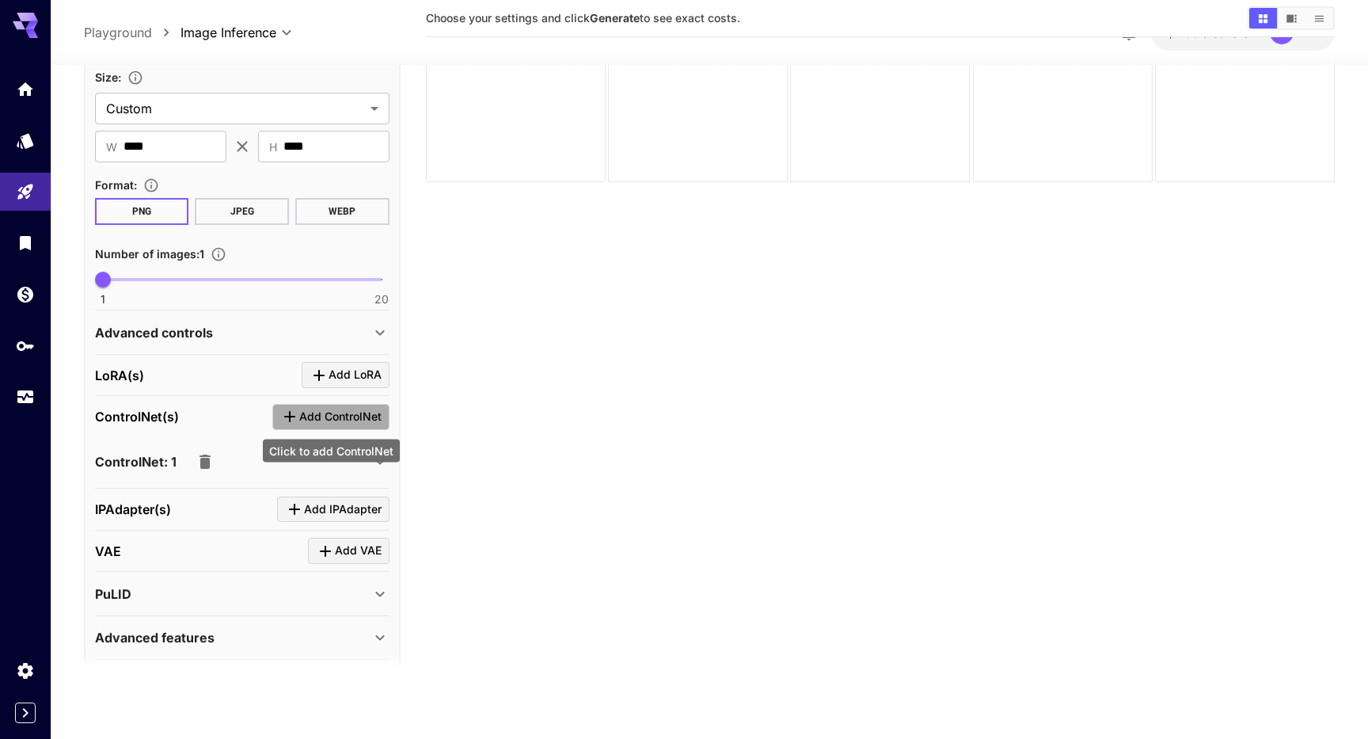
click at [348, 410] on span "Add ControlNet" at bounding box center [340, 417] width 82 height 20
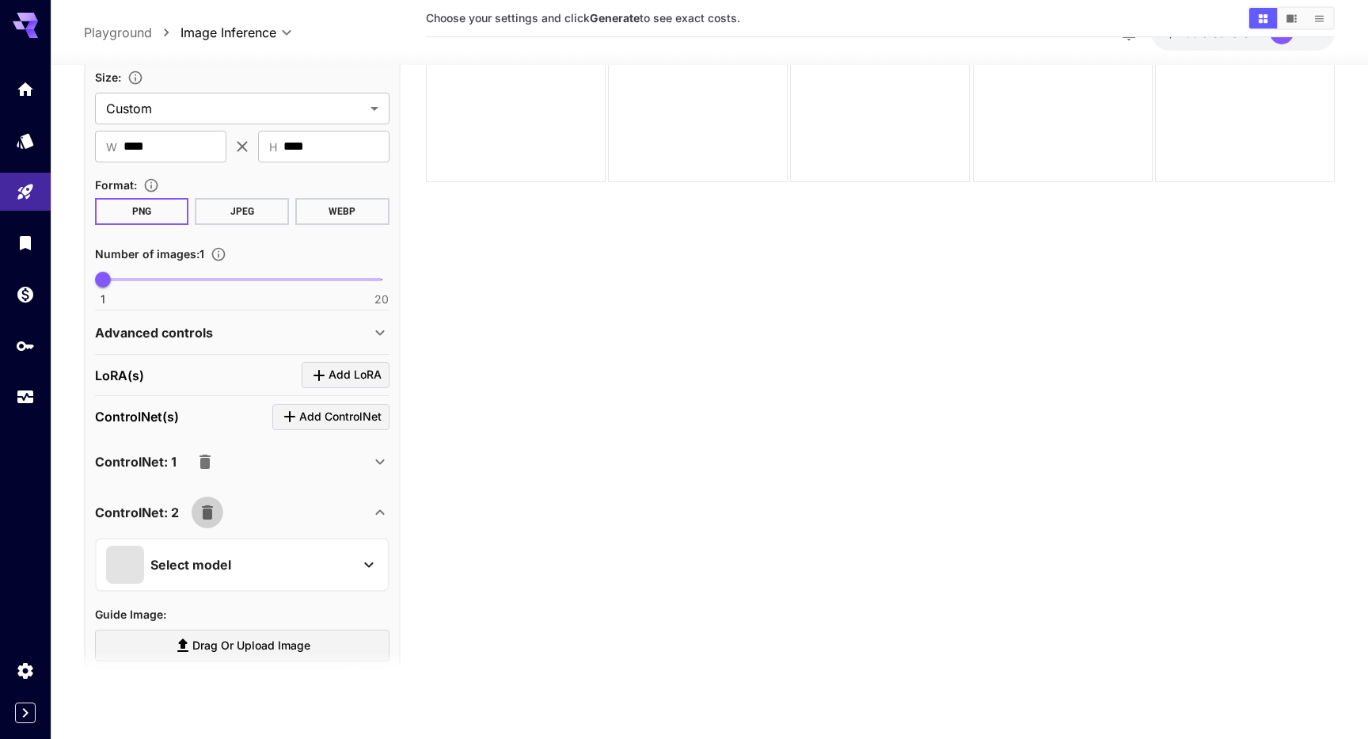
click at [215, 507] on icon "button" at bounding box center [207, 511] width 19 height 19
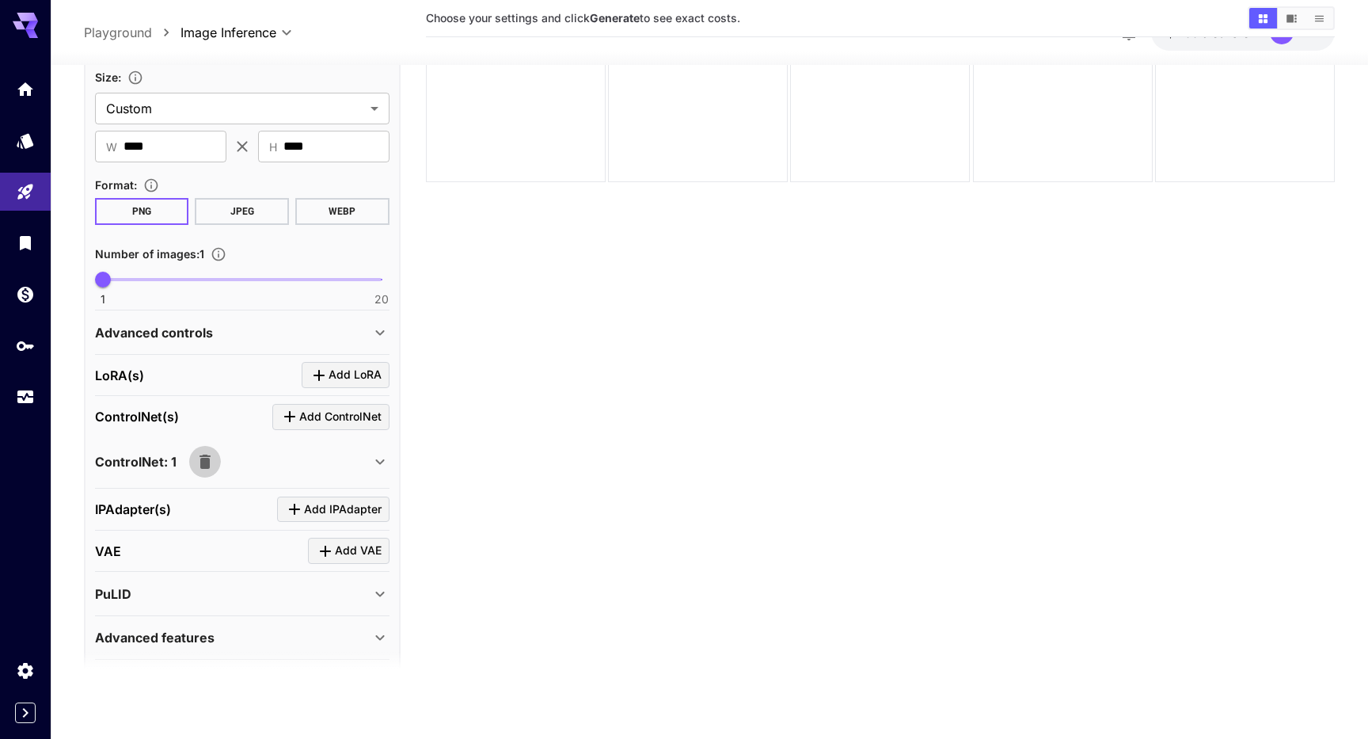
click at [198, 458] on icon "button" at bounding box center [205, 460] width 19 height 19
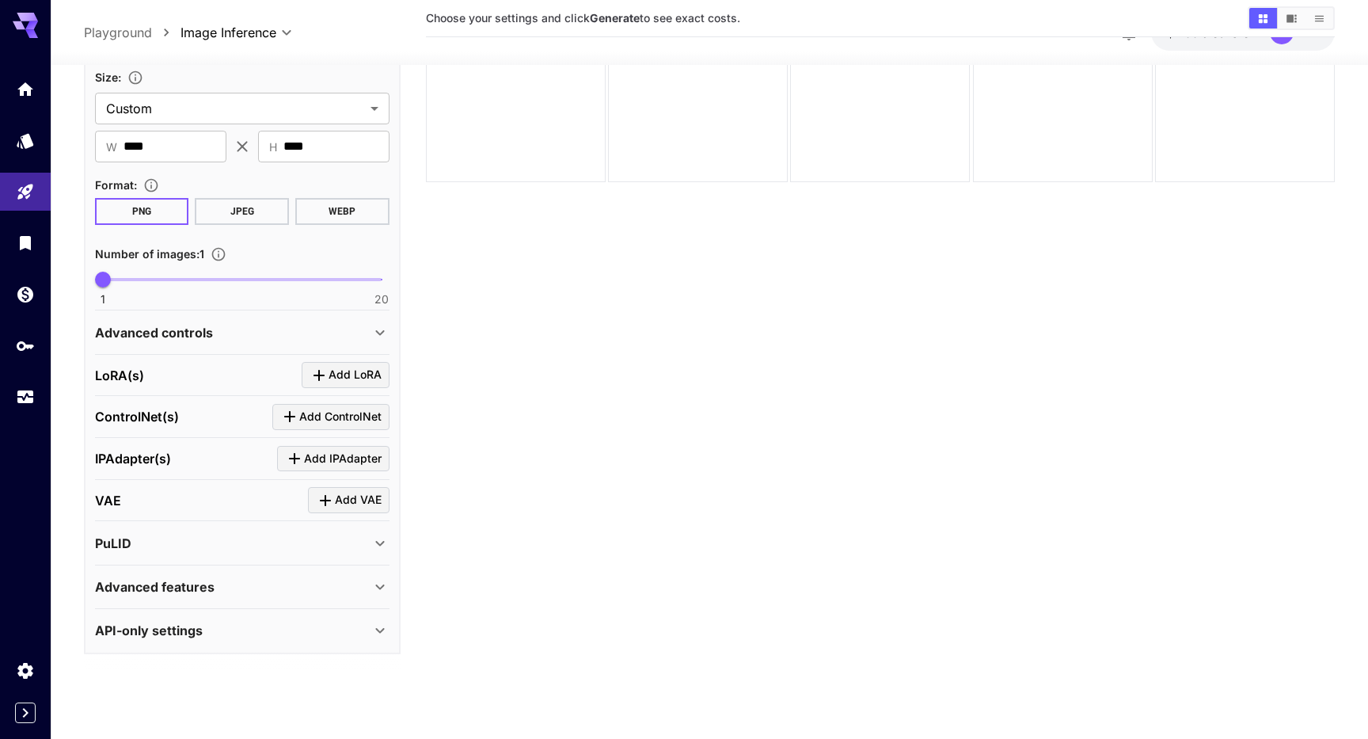
click at [375, 335] on icon at bounding box center [379, 332] width 19 height 19
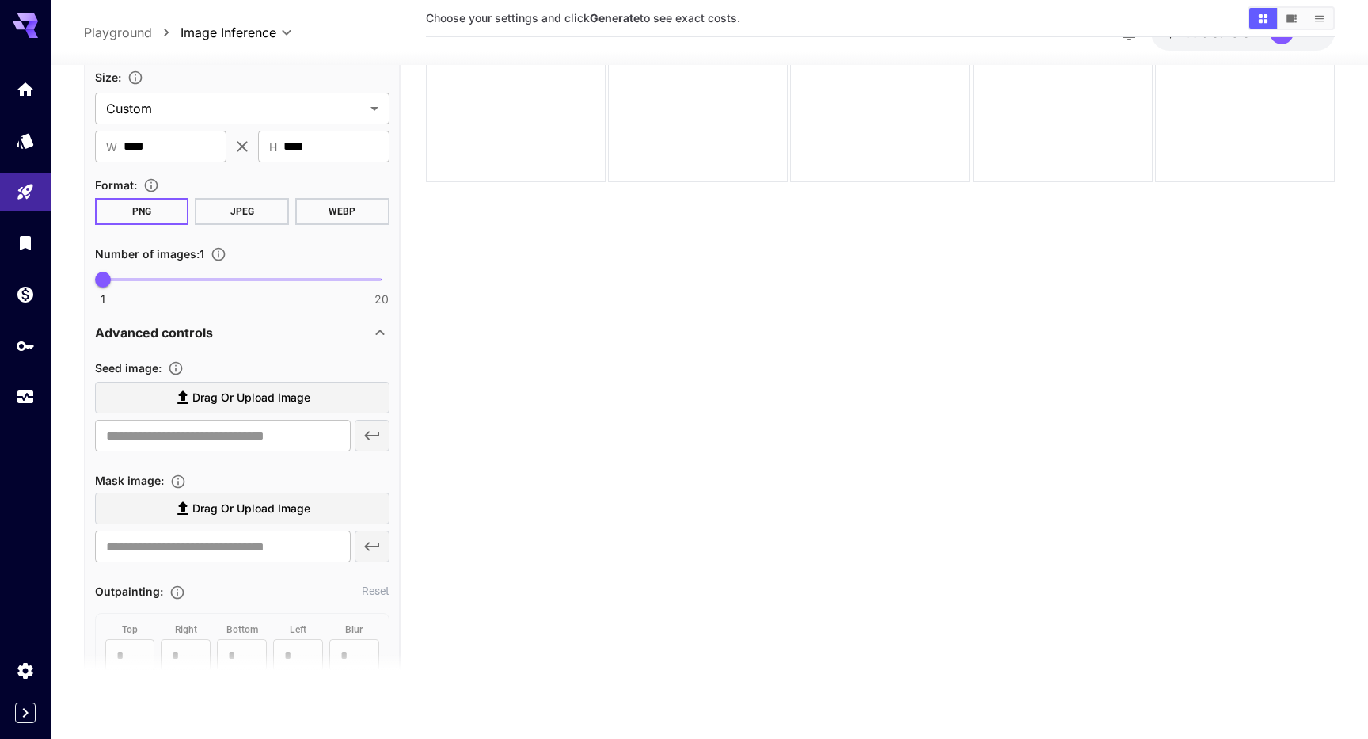
click at [375, 335] on icon at bounding box center [379, 332] width 19 height 19
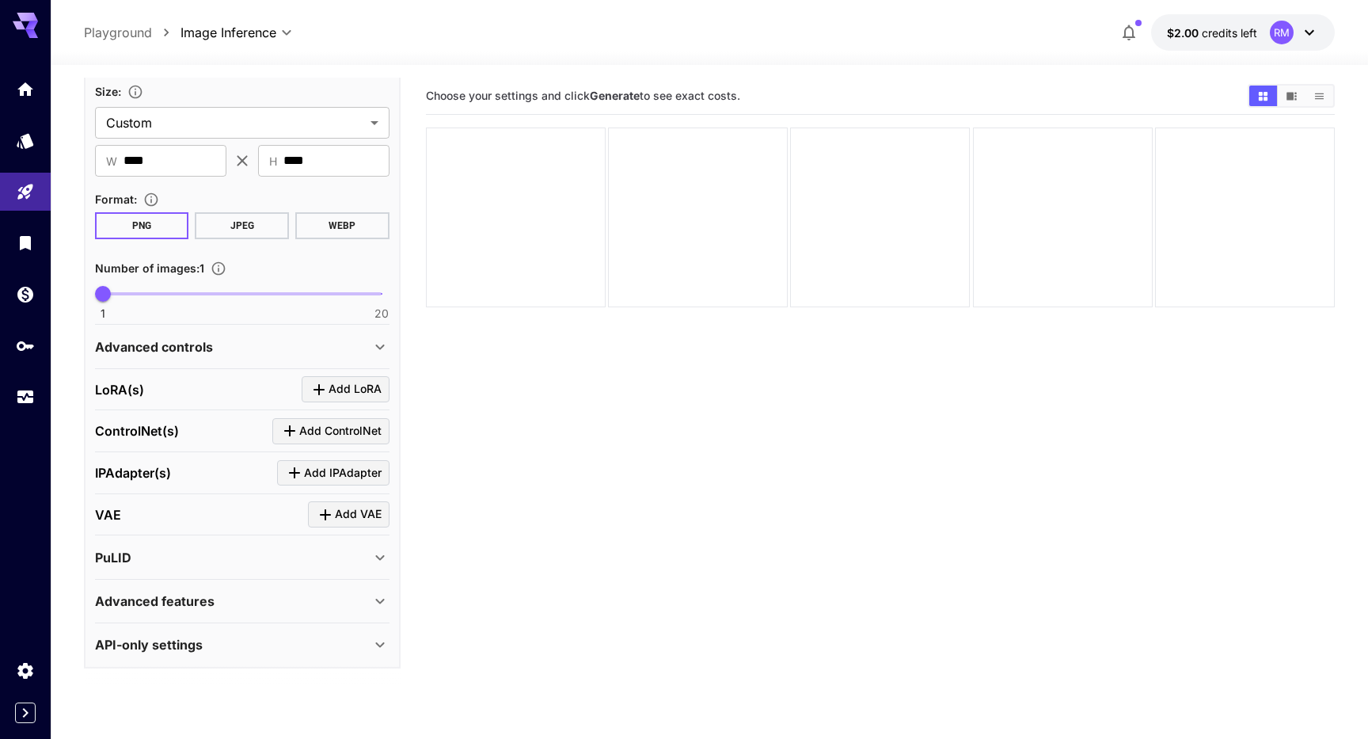
scroll to position [0, 0]
click at [9, 89] on link at bounding box center [25, 89] width 51 height 39
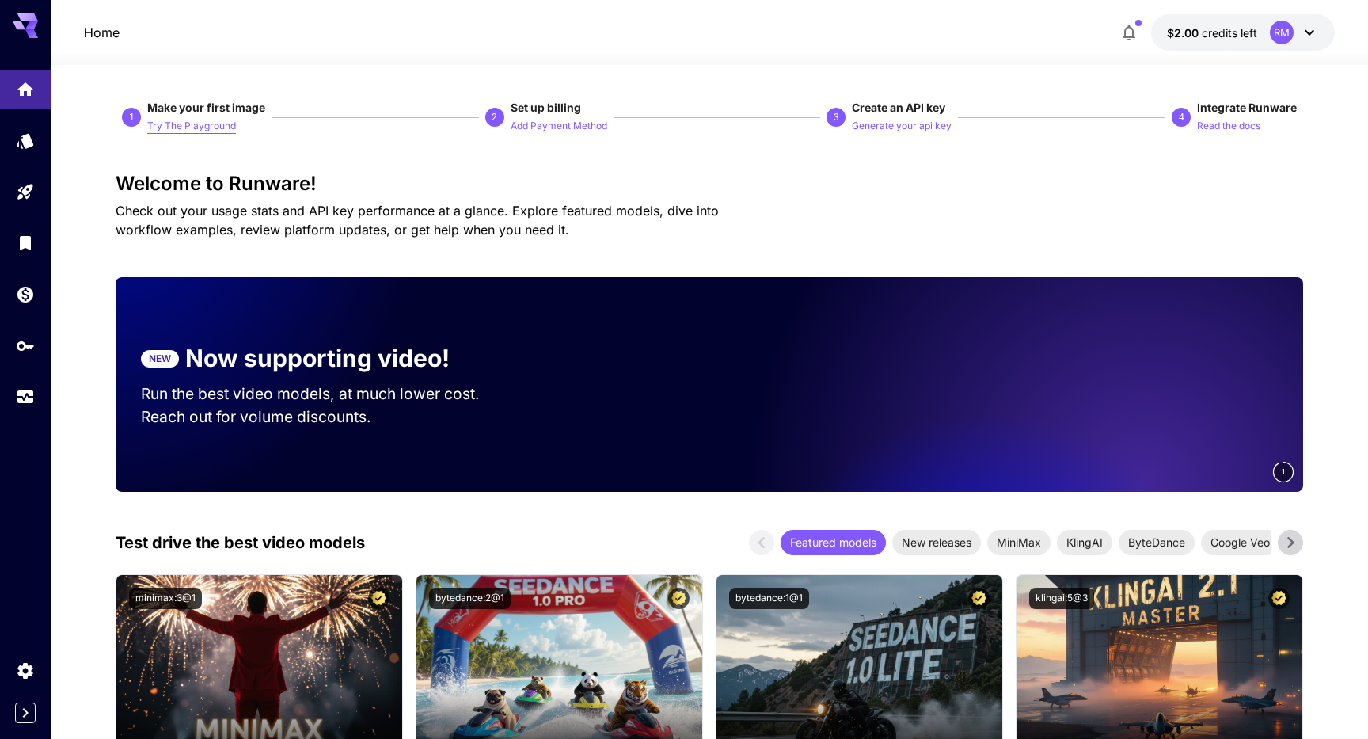
click at [169, 120] on p "Try The Playground" at bounding box center [191, 126] width 89 height 15
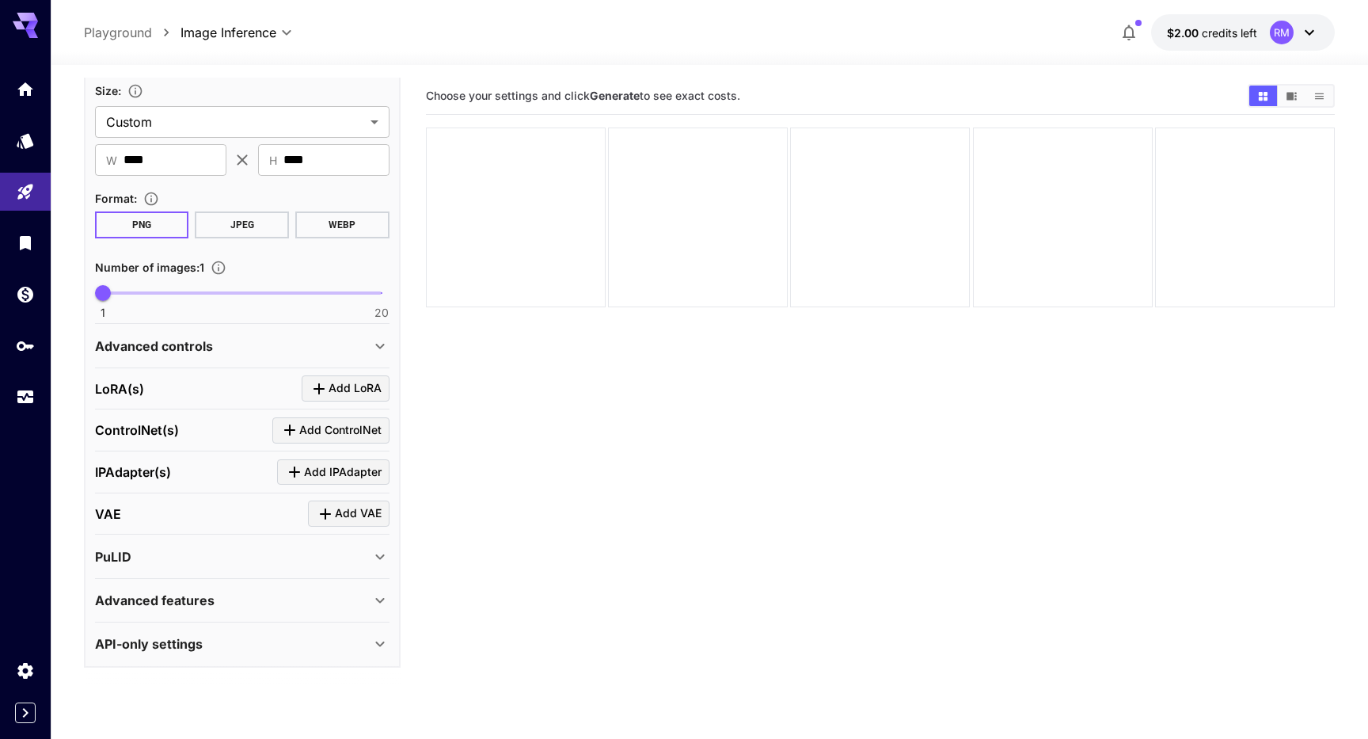
scroll to position [337, 0]
click at [379, 595] on icon at bounding box center [379, 600] width 19 height 19
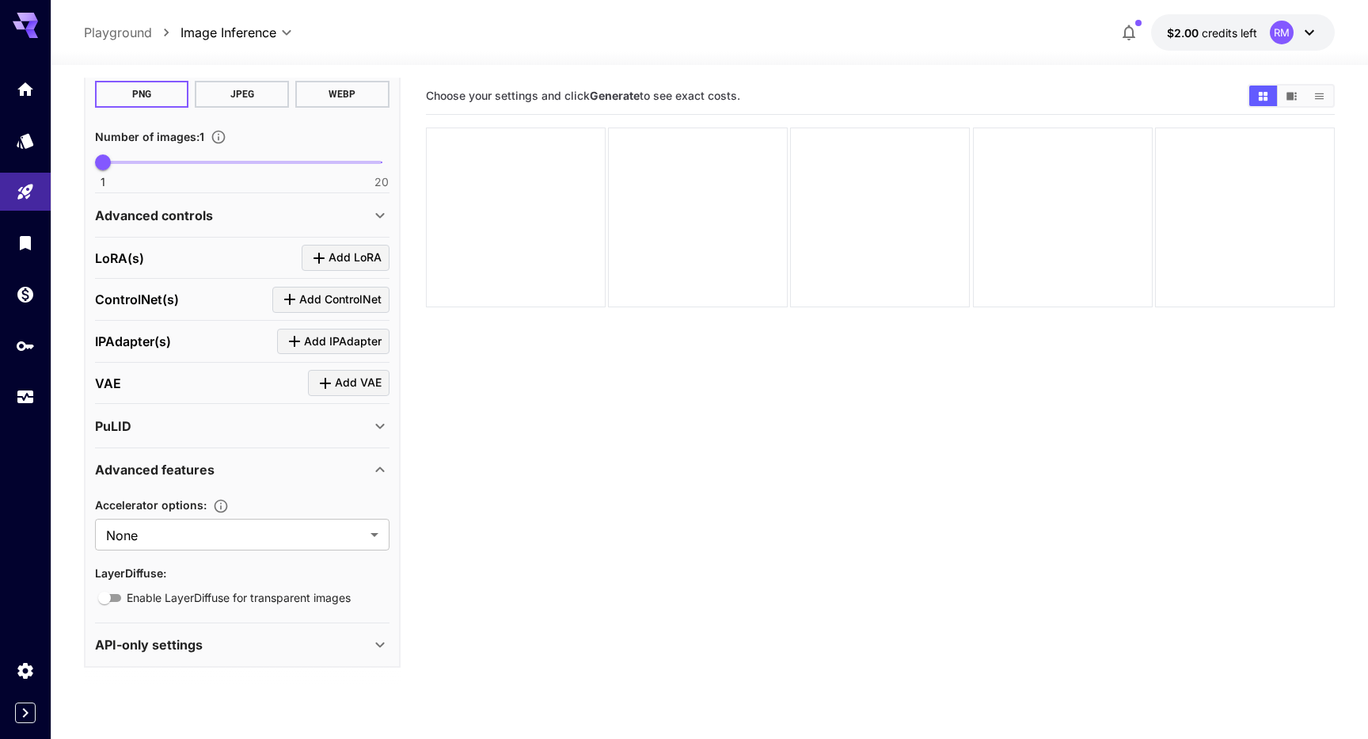
scroll to position [468, 0]
click at [374, 536] on body "**********" at bounding box center [684, 432] width 1368 height 864
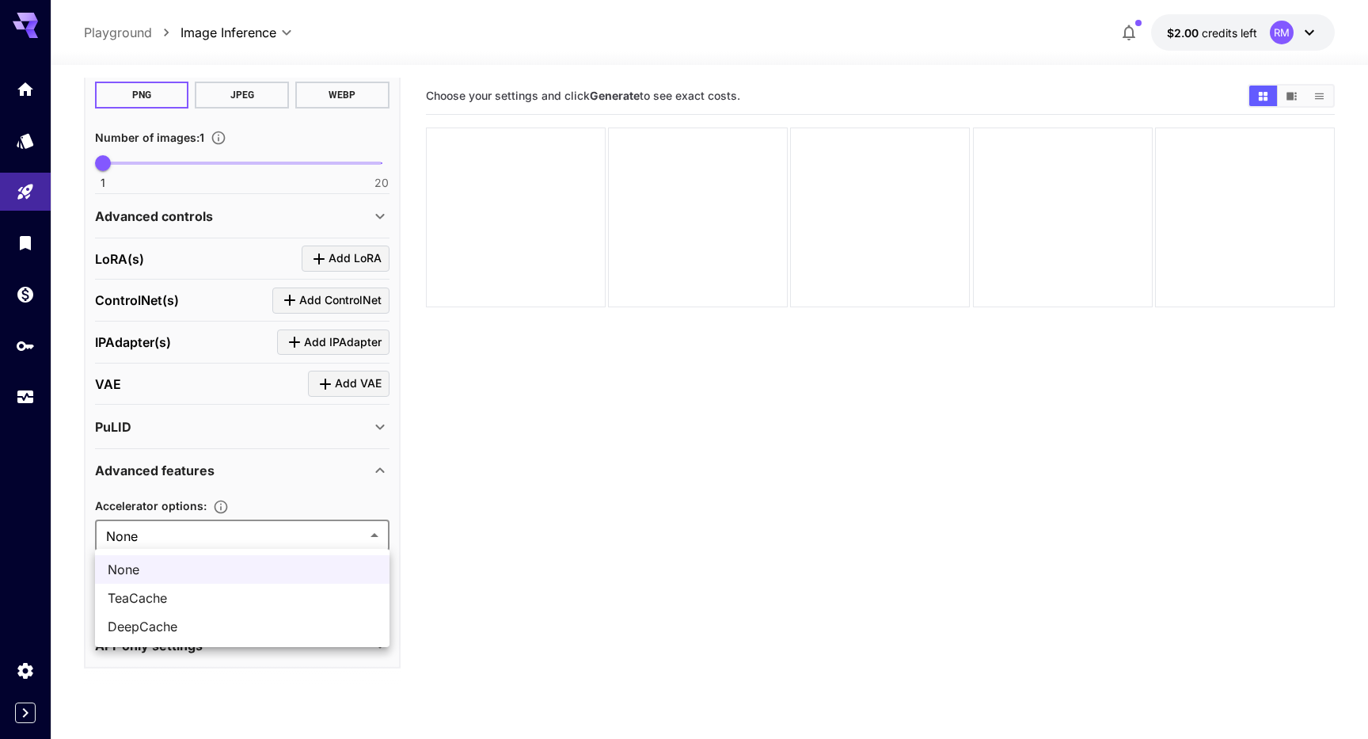
click at [534, 537] on div at bounding box center [684, 369] width 1368 height 739
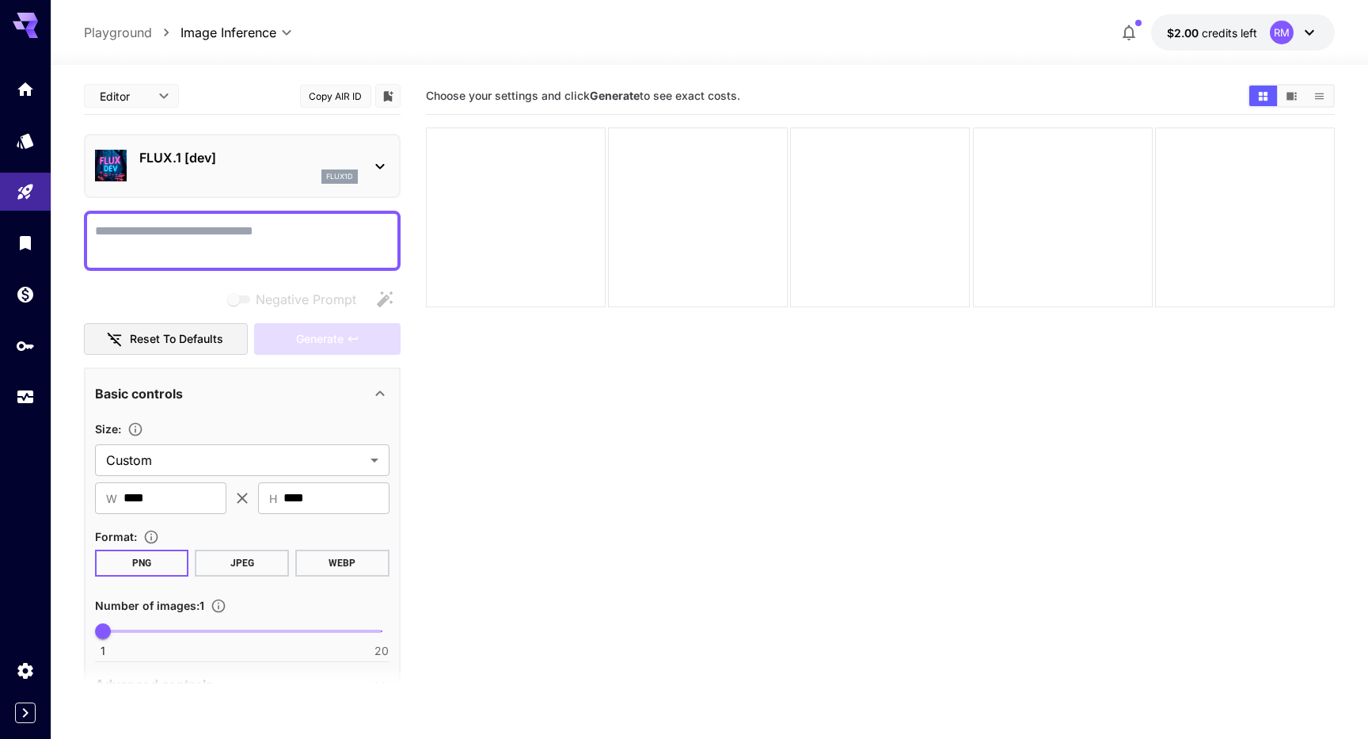
scroll to position [0, 0]
click at [17, 97] on link at bounding box center [25, 89] width 51 height 39
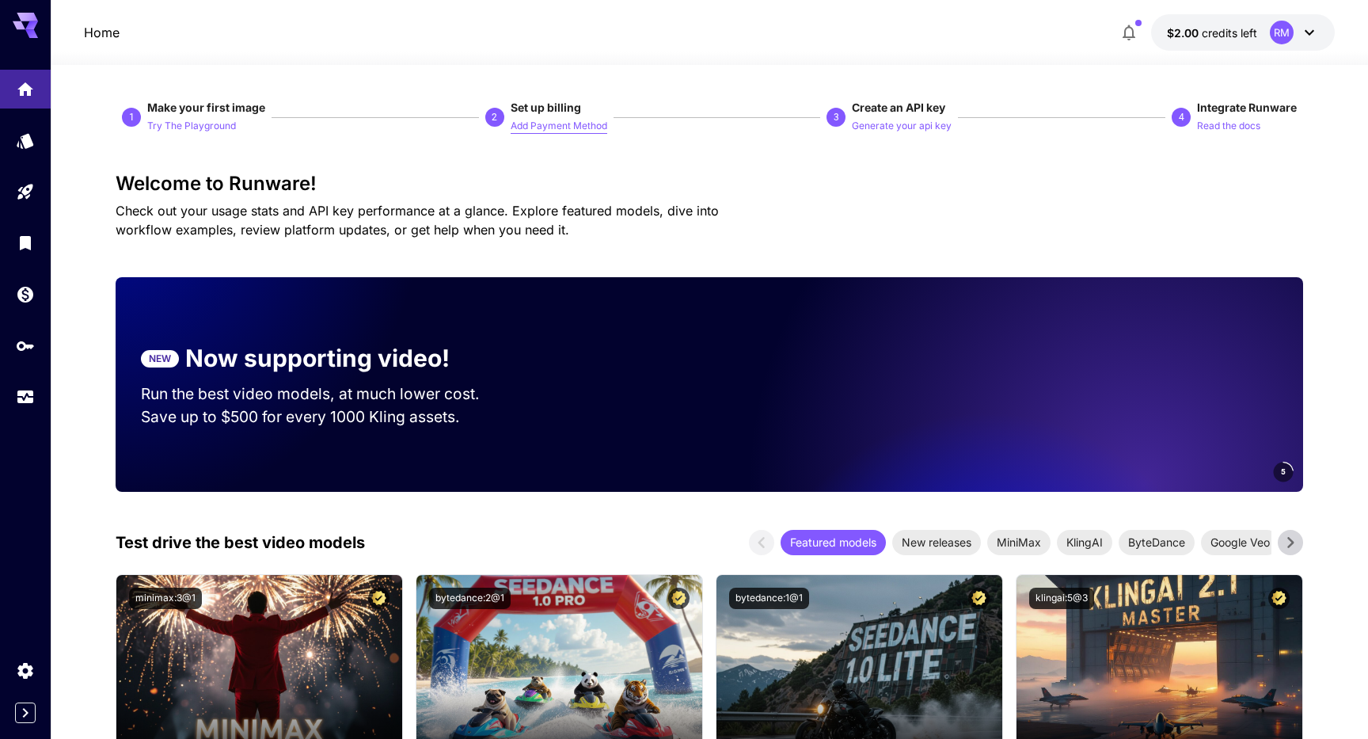
click at [565, 124] on p "Add Payment Method" at bounding box center [559, 126] width 97 height 15
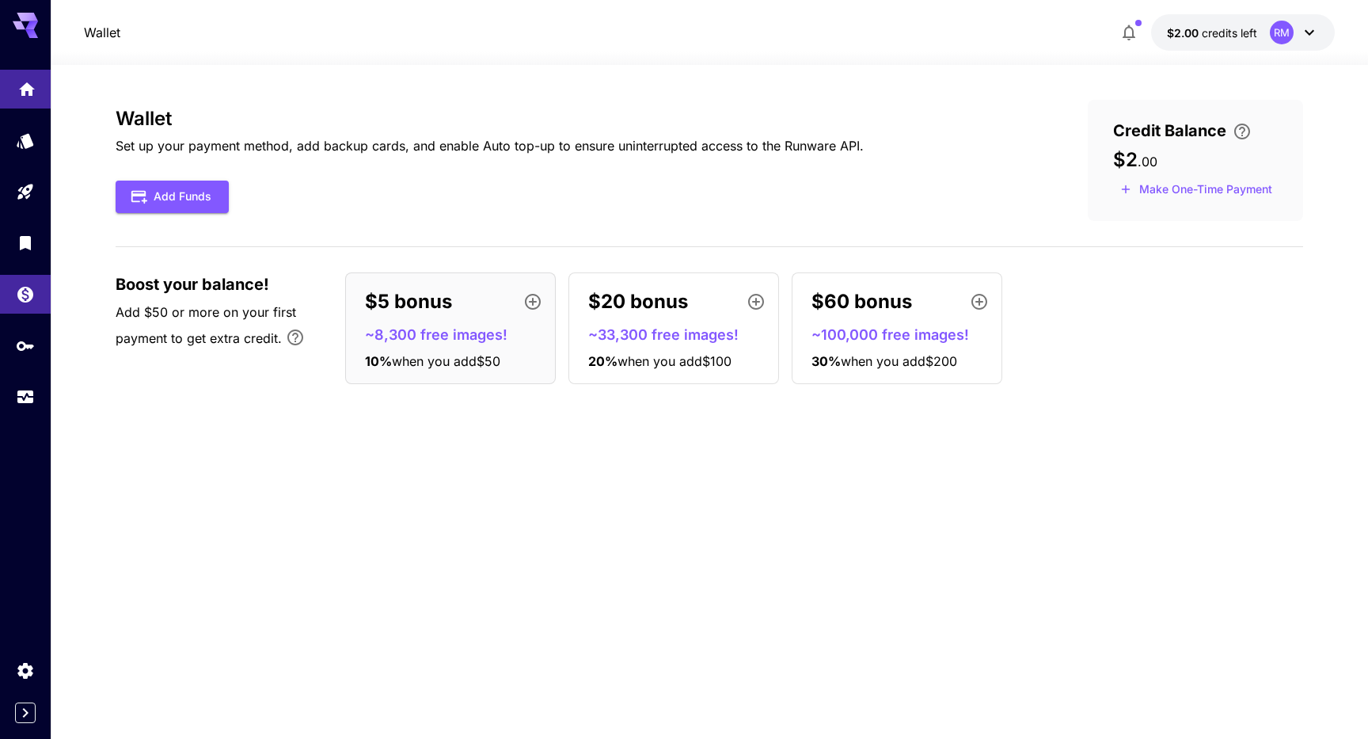
click at [6, 81] on link at bounding box center [25, 89] width 51 height 39
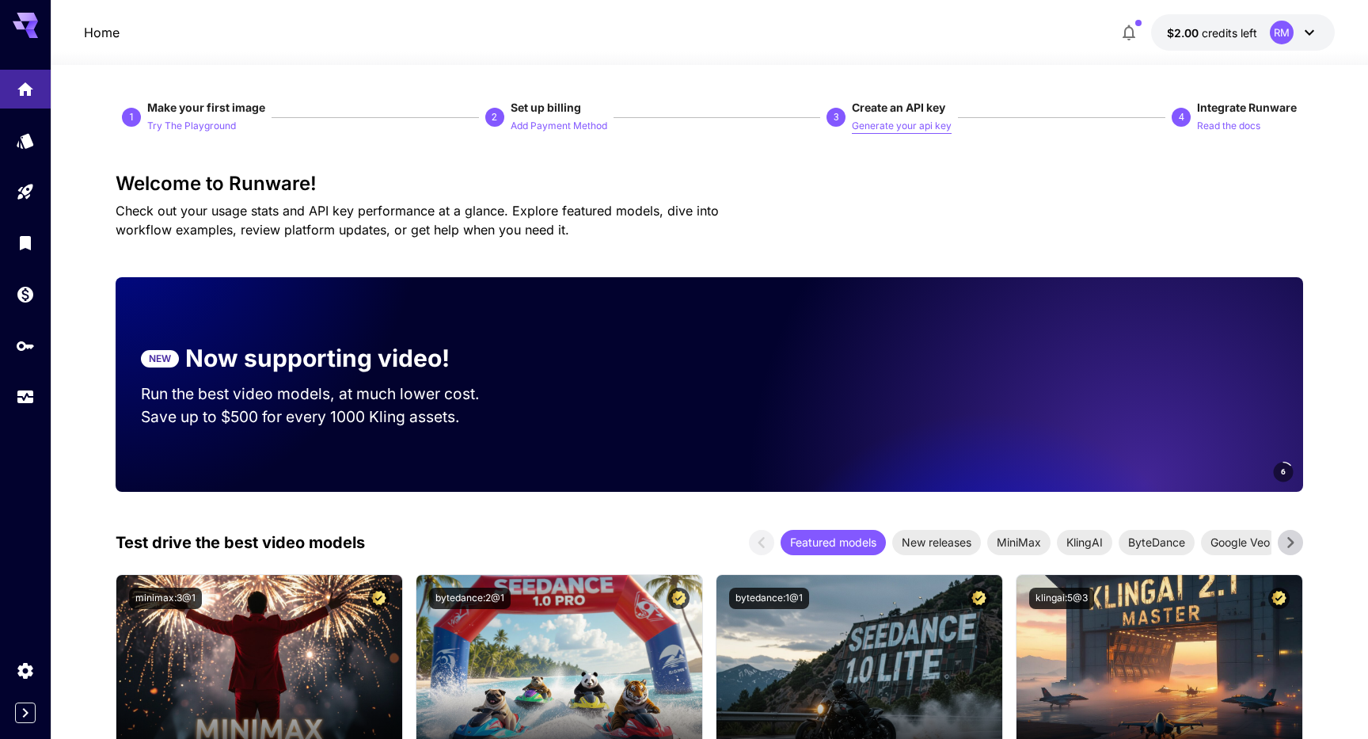
click at [900, 127] on p "Generate your api key" at bounding box center [902, 126] width 100 height 15
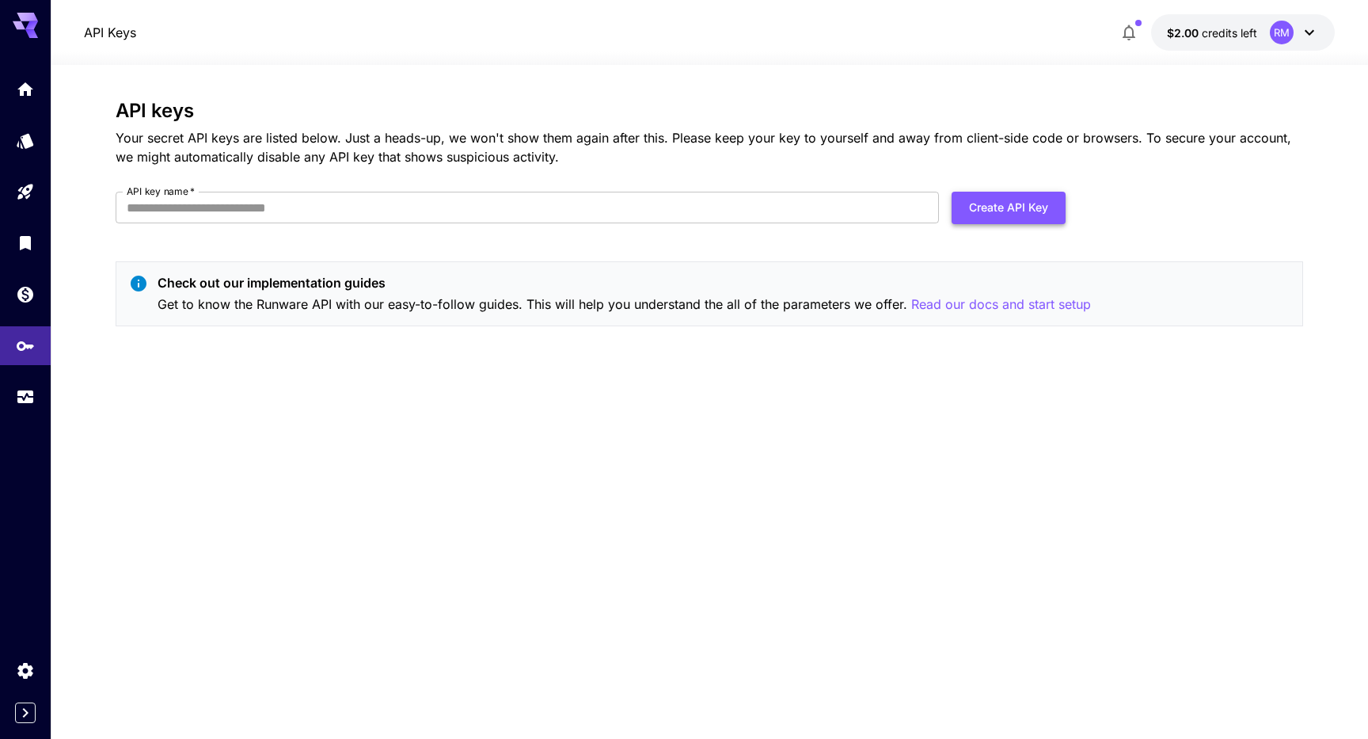
click at [1016, 214] on button "Create API Key" at bounding box center [1008, 208] width 114 height 32
type input "**********"
click at [1019, 204] on button "Create API Key" at bounding box center [1008, 208] width 114 height 32
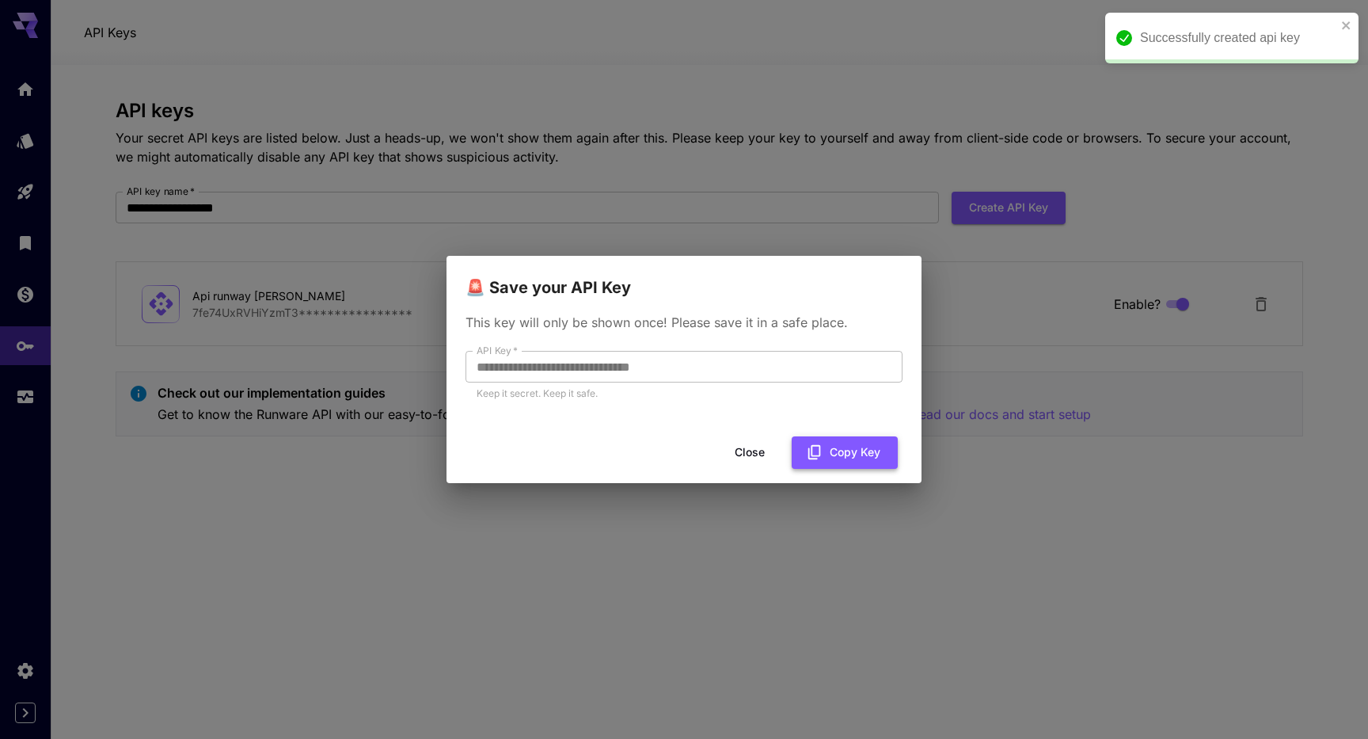
click at [857, 455] on button "Copy Key" at bounding box center [845, 452] width 106 height 32
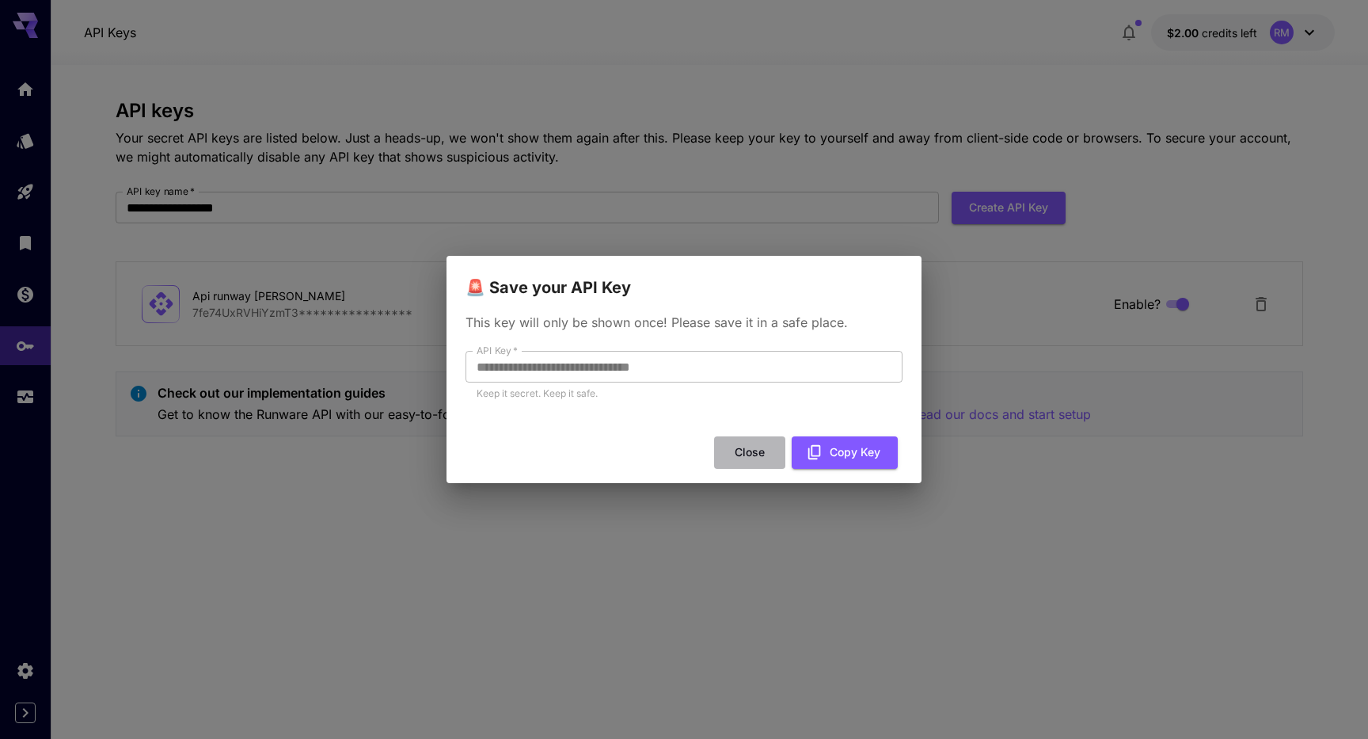
click at [742, 452] on button "Close" at bounding box center [749, 452] width 71 height 32
